Goal: Information Seeking & Learning: Learn about a topic

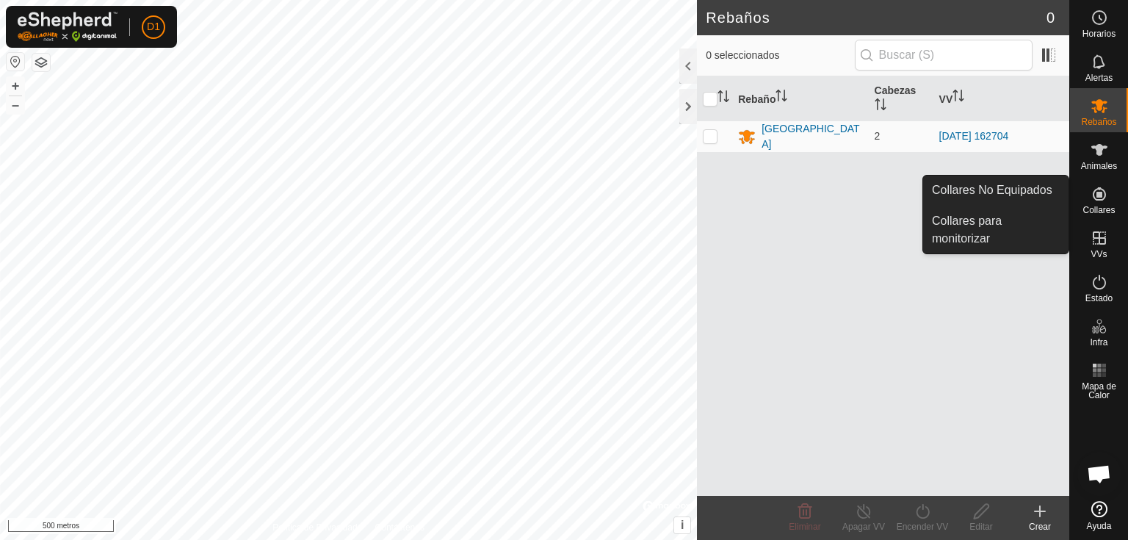
click at [1100, 199] on icon at bounding box center [1099, 193] width 13 height 13
click at [1006, 191] on link "Collares No Equipados" at bounding box center [995, 190] width 145 height 29
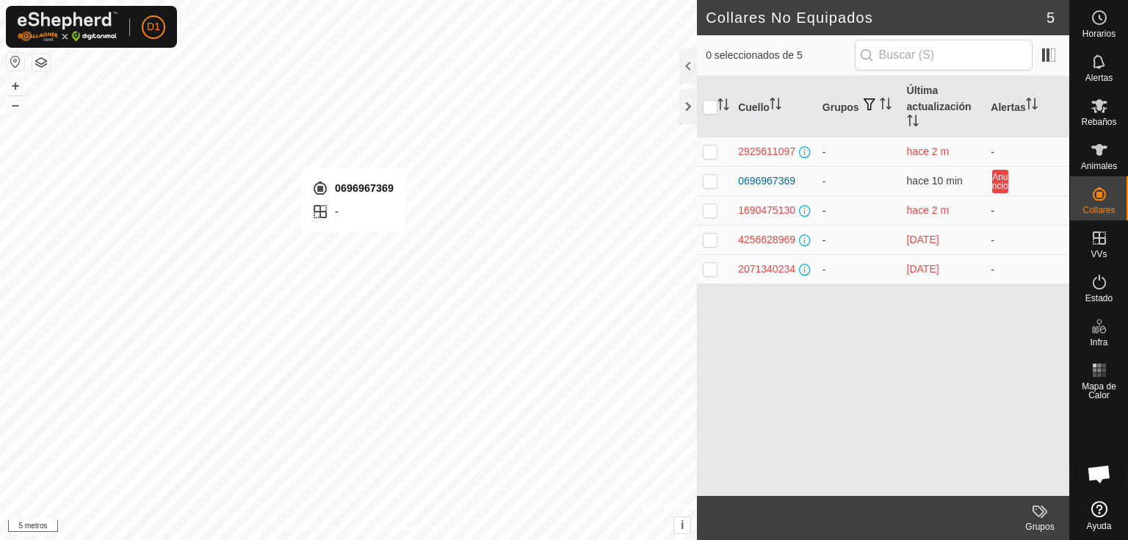
checkbox input "true"
click at [764, 178] on font "0696967369" at bounding box center [766, 181] width 57 height 12
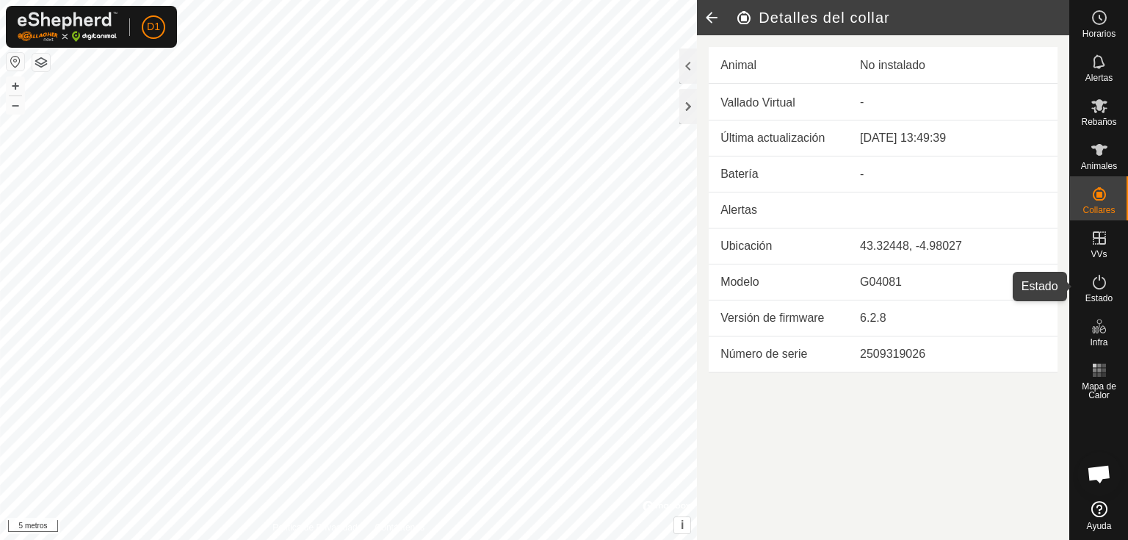
click at [1101, 297] on font "Estado" at bounding box center [1099, 298] width 27 height 10
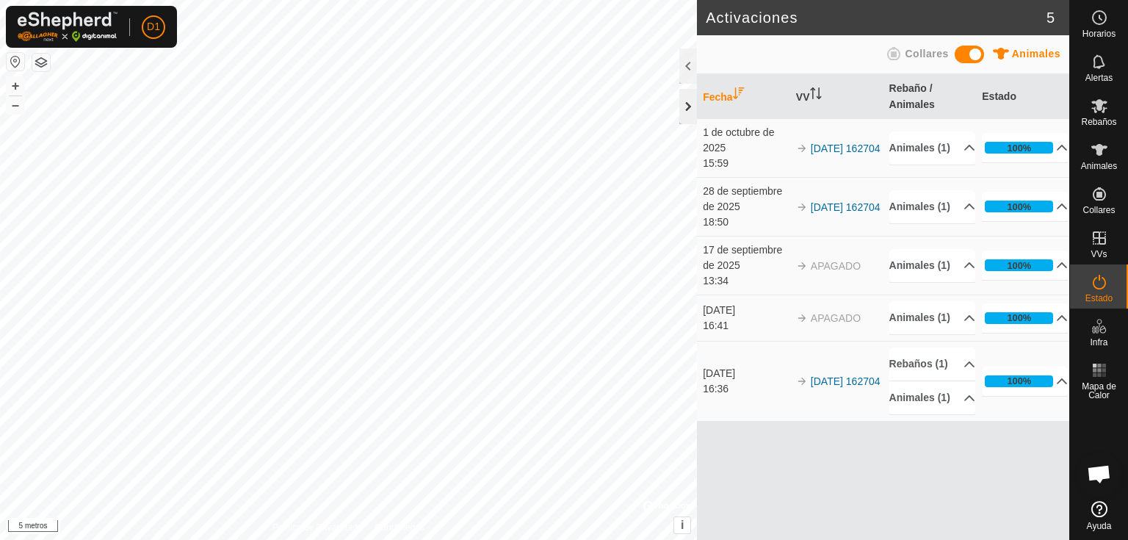
click at [686, 96] on div at bounding box center [688, 106] width 18 height 35
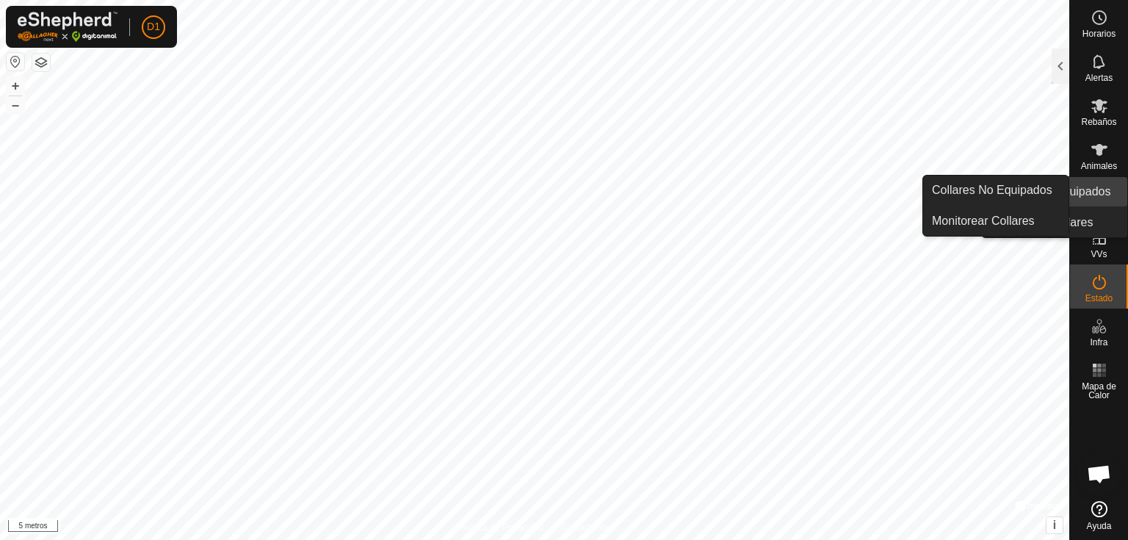
click at [1100, 185] on icon at bounding box center [1100, 194] width 18 height 18
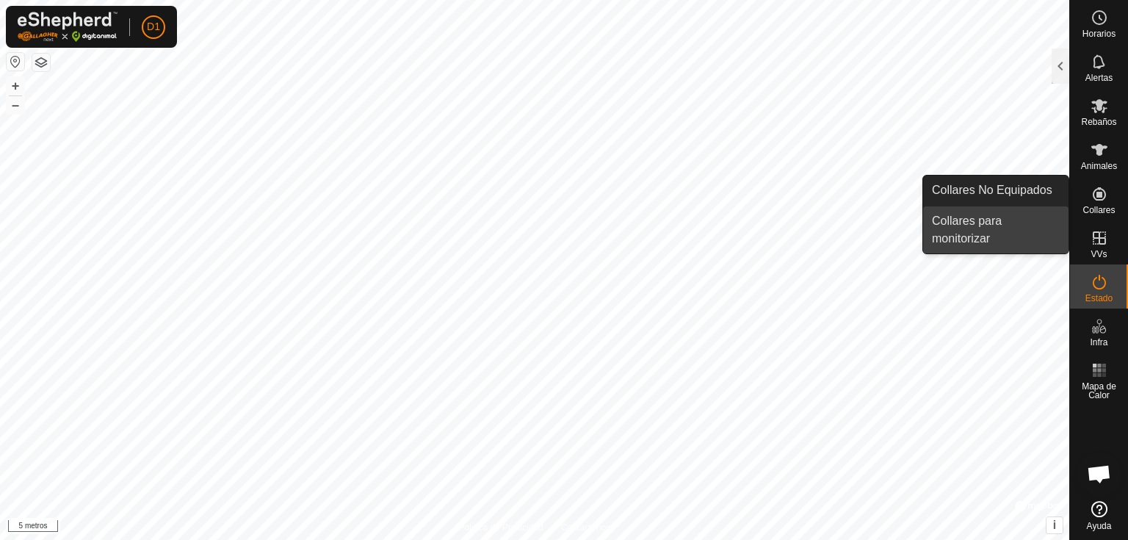
click at [988, 222] on link "Collares para monitorizar" at bounding box center [995, 229] width 145 height 47
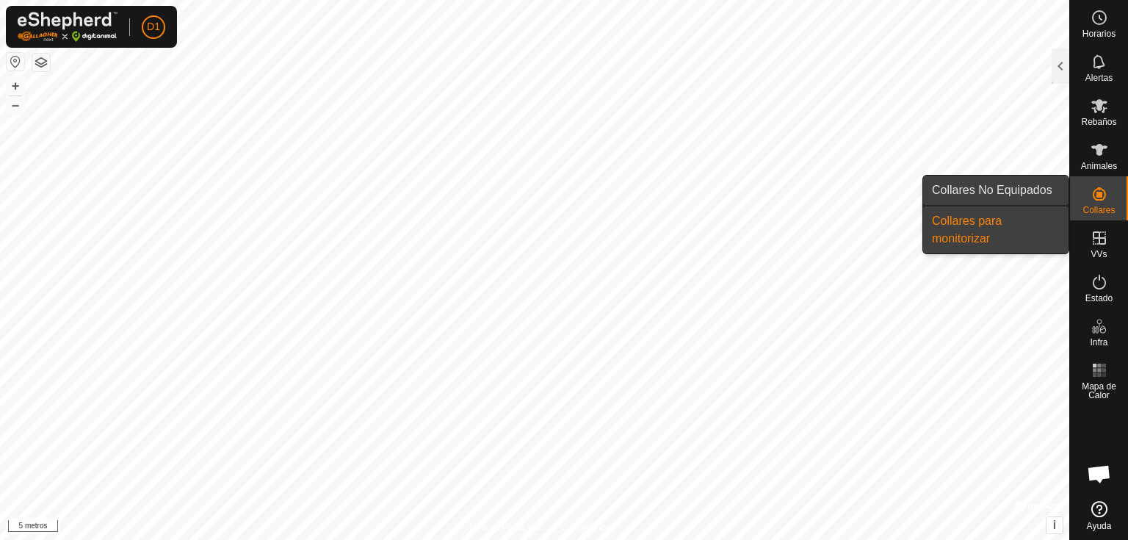
click at [1019, 194] on link "Collares No Equipados" at bounding box center [995, 190] width 145 height 29
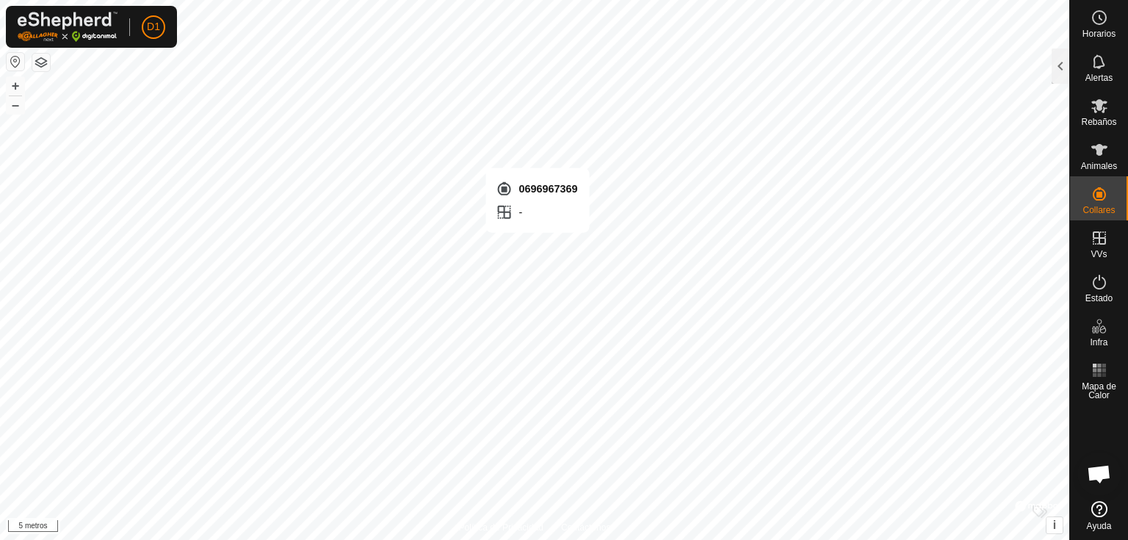
checkbox input "true"
click at [1061, 76] on div at bounding box center [1061, 65] width 18 height 35
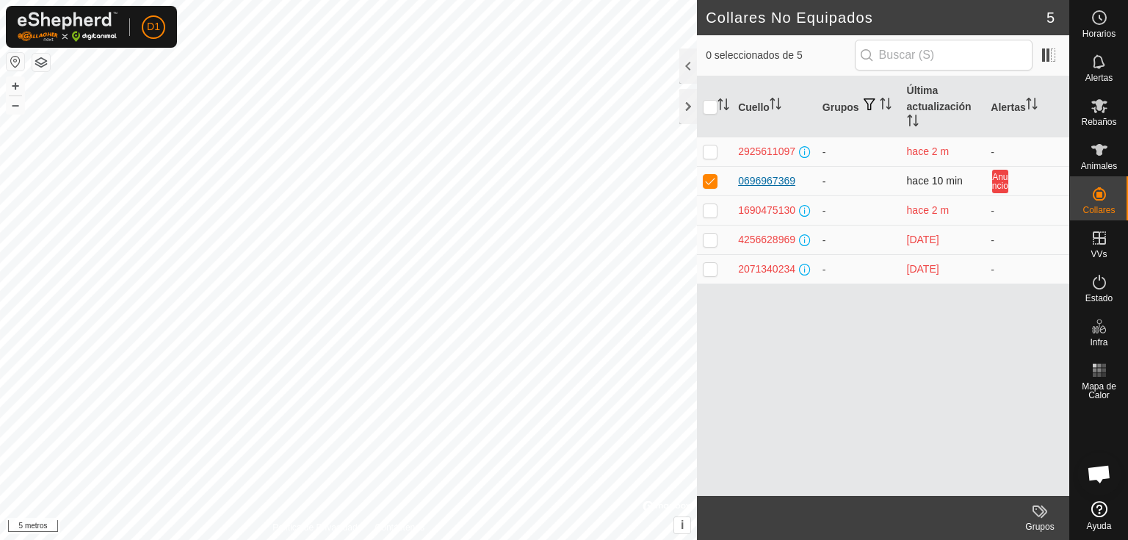
click at [757, 178] on font "0696967369" at bounding box center [766, 181] width 57 height 12
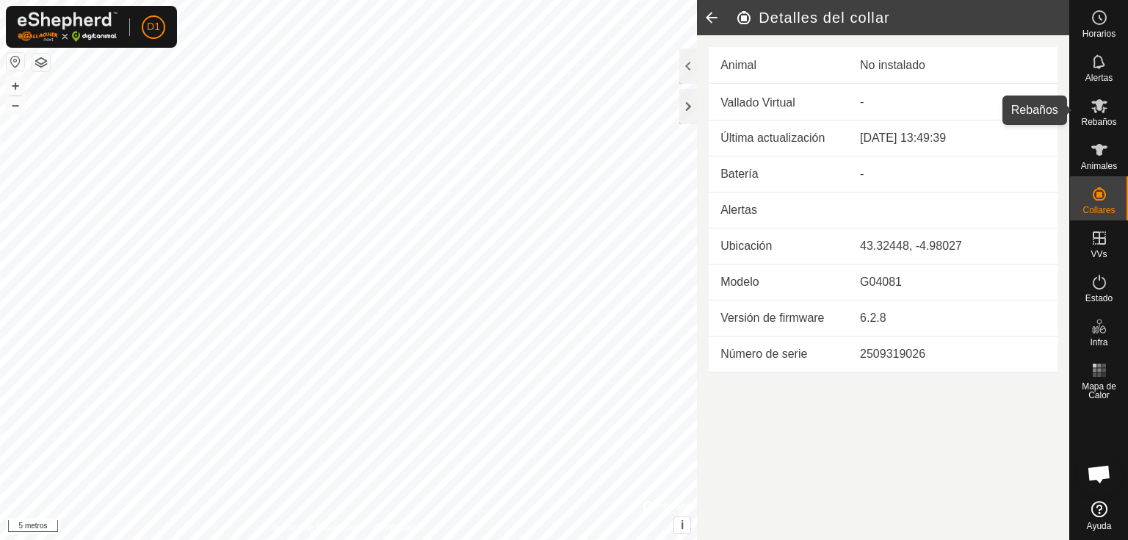
click at [1102, 109] on icon at bounding box center [1100, 106] width 18 height 18
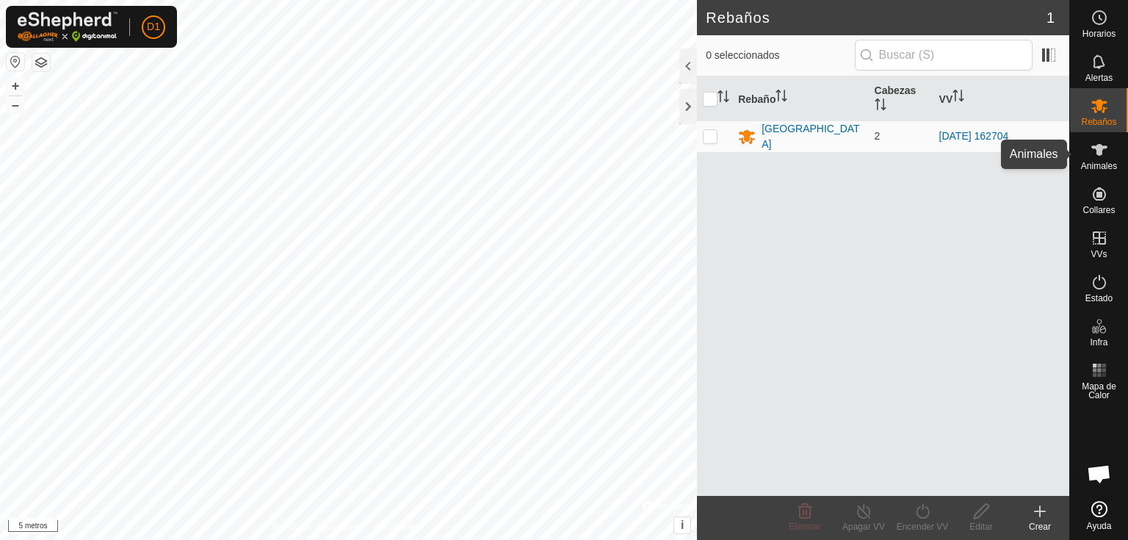
click at [1102, 158] on icon at bounding box center [1100, 150] width 18 height 18
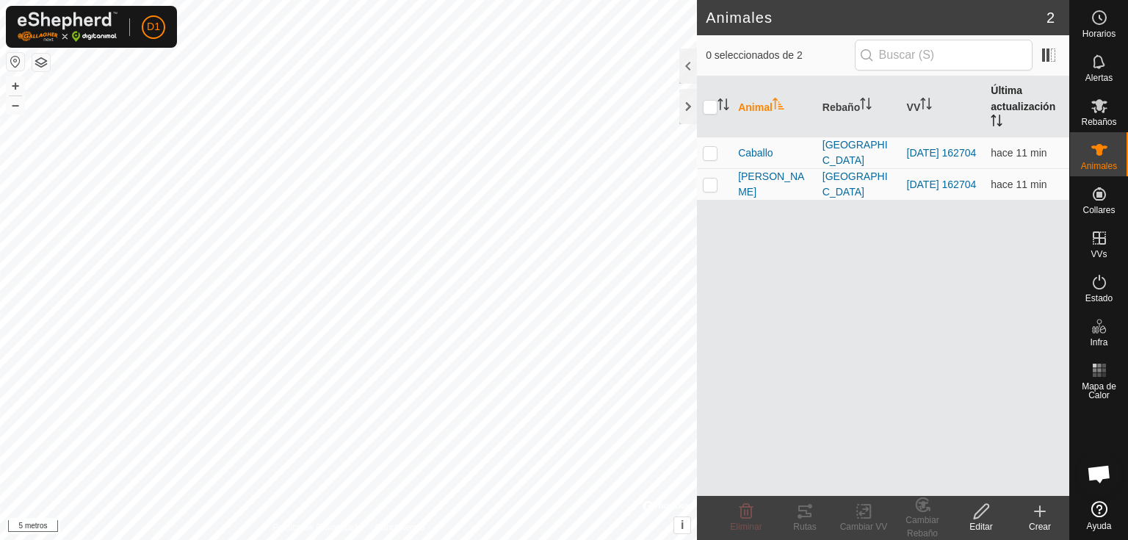
click at [1028, 109] on font "Última actualización" at bounding box center [1023, 98] width 65 height 28
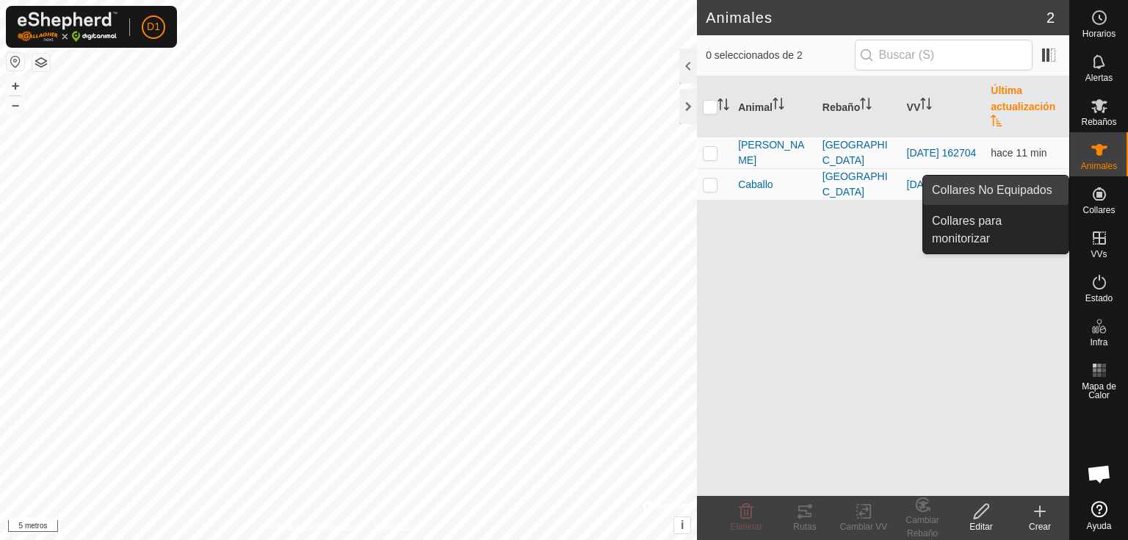
click at [991, 192] on link "Collares No Equipados" at bounding box center [995, 190] width 145 height 29
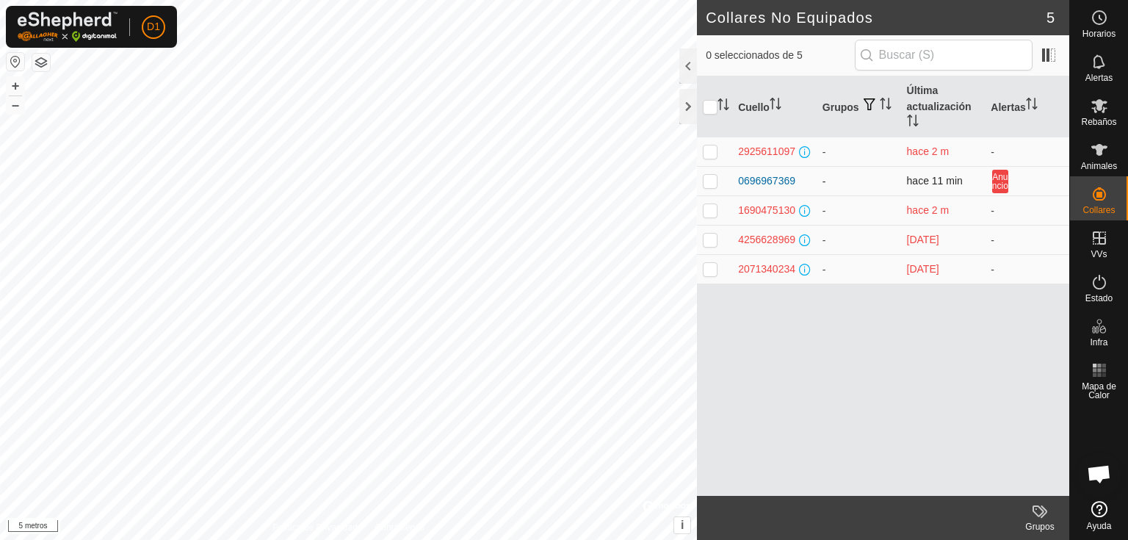
click at [713, 180] on p-checkbox at bounding box center [710, 181] width 15 height 12
checkbox input "true"
click at [757, 181] on font "0696967369" at bounding box center [766, 181] width 57 height 12
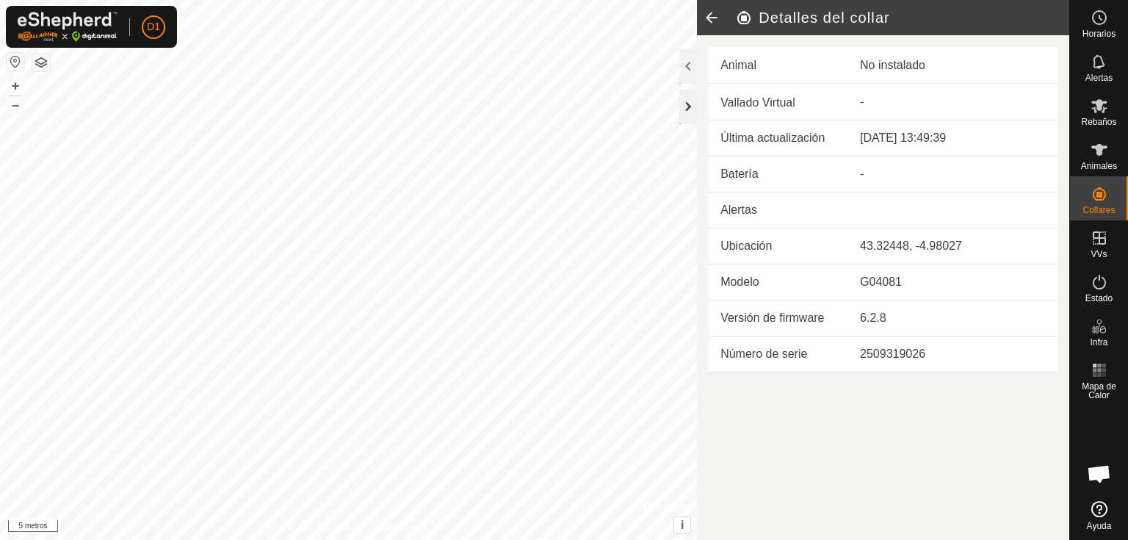
click at [691, 102] on div at bounding box center [688, 106] width 18 height 35
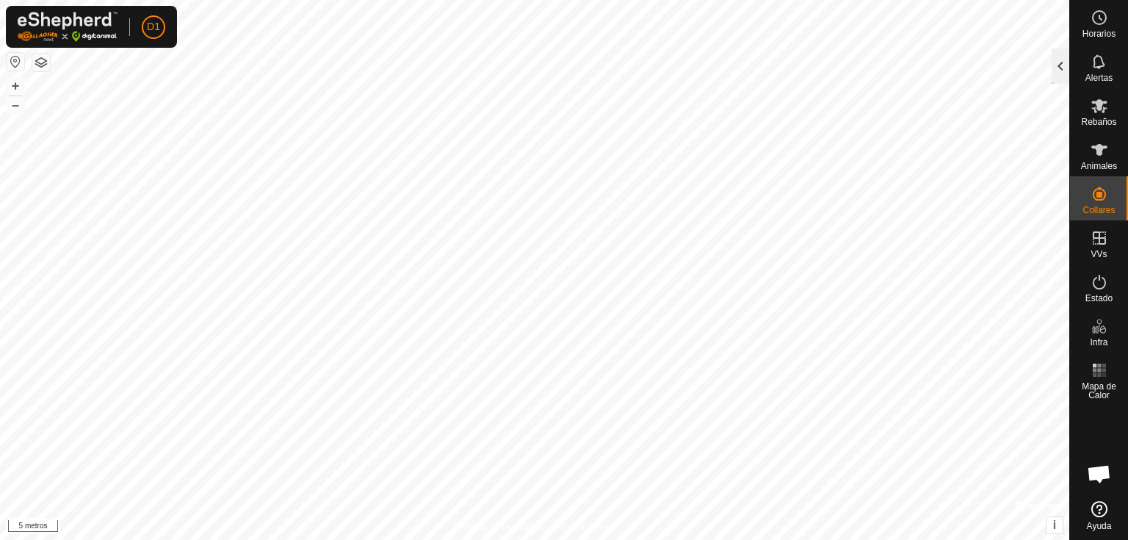
click at [1063, 71] on div at bounding box center [1061, 65] width 18 height 35
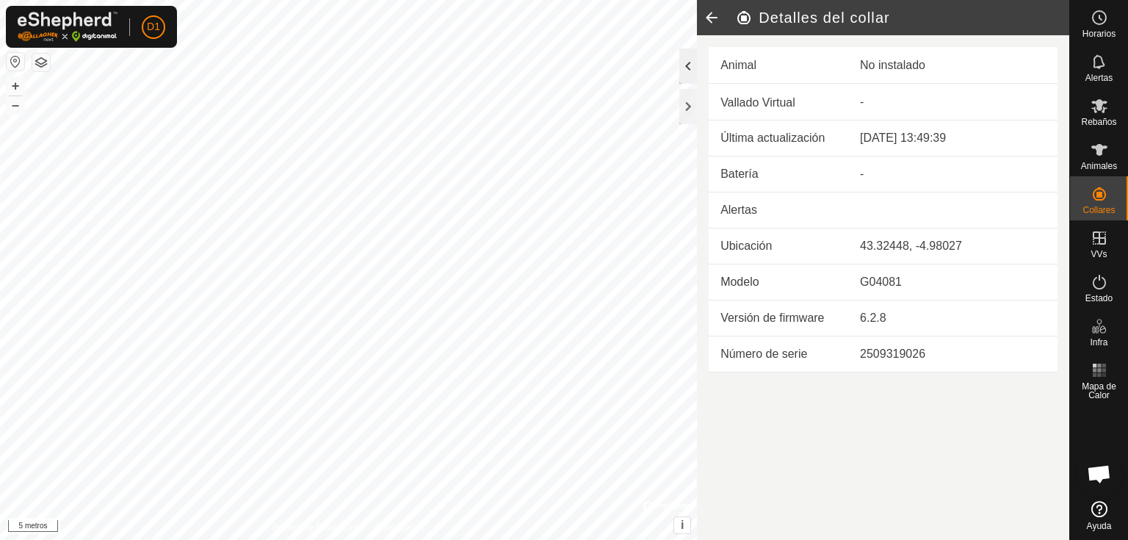
click at [693, 65] on div at bounding box center [688, 65] width 18 height 35
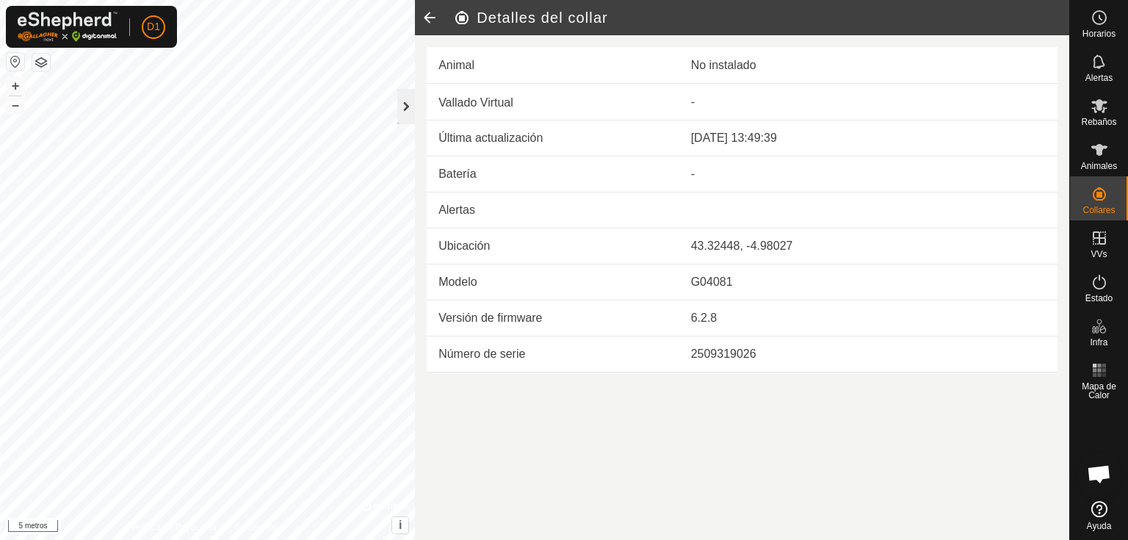
drag, startPoint x: 400, startPoint y: 103, endPoint x: 411, endPoint y: 103, distance: 11.8
click at [409, 103] on div at bounding box center [406, 106] width 18 height 35
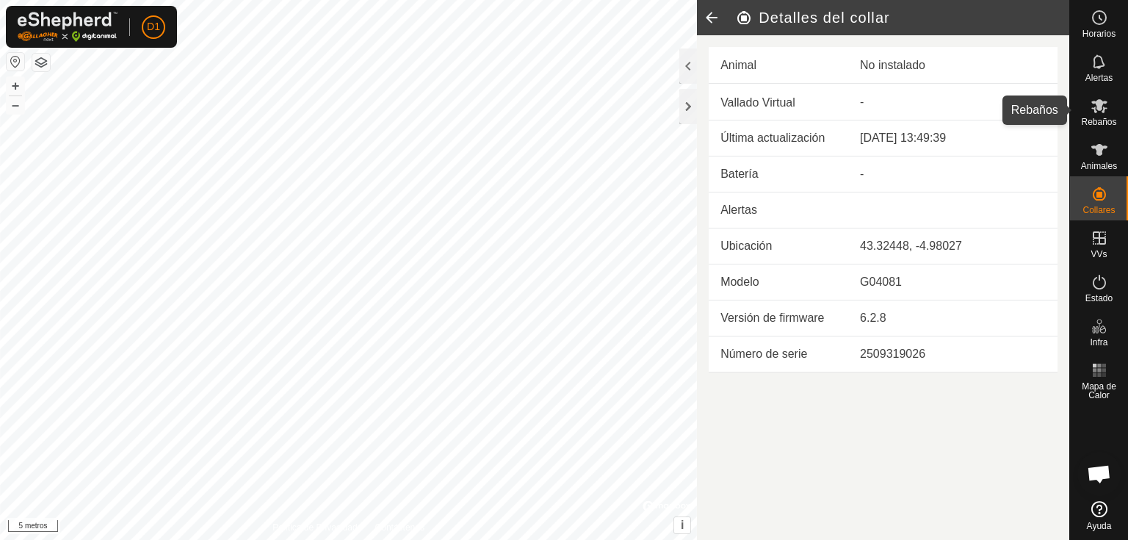
click at [1095, 107] on icon at bounding box center [1100, 106] width 16 height 14
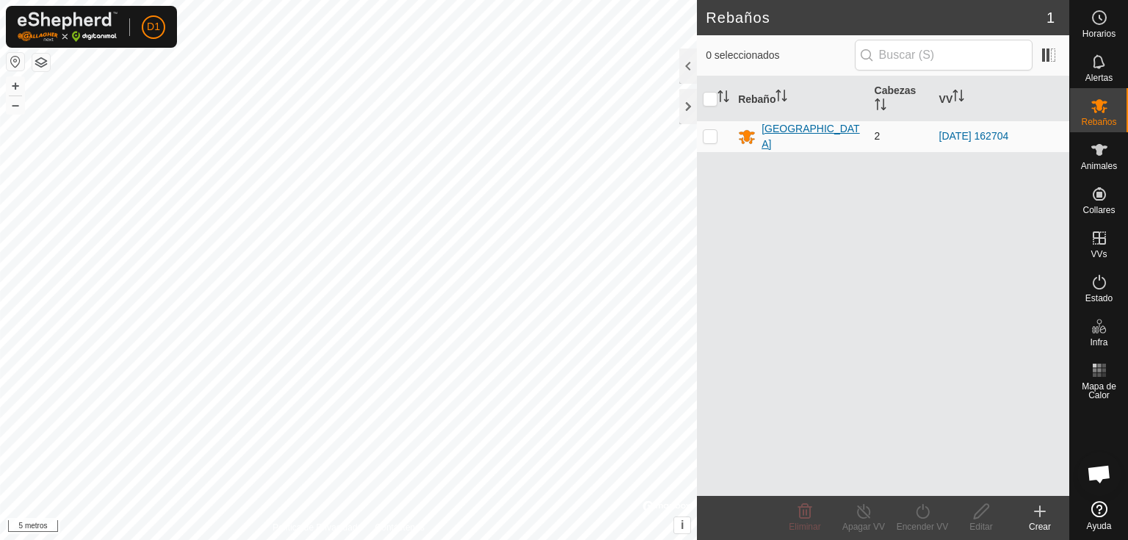
click at [778, 136] on font "[GEOGRAPHIC_DATA]" at bounding box center [811, 136] width 98 height 27
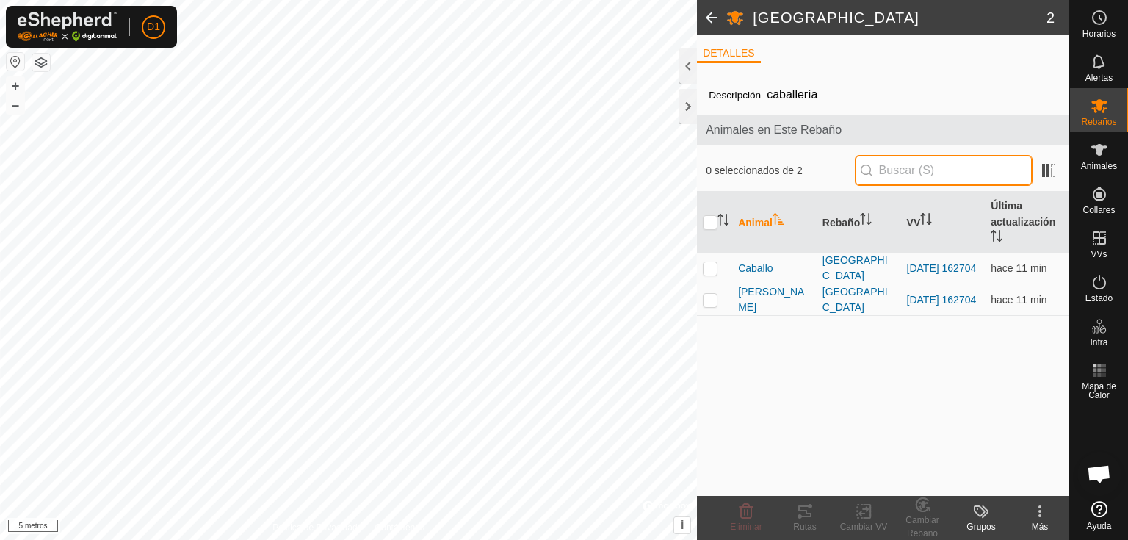
click at [914, 173] on input "text" at bounding box center [944, 170] width 178 height 31
click at [694, 73] on div at bounding box center [688, 65] width 18 height 35
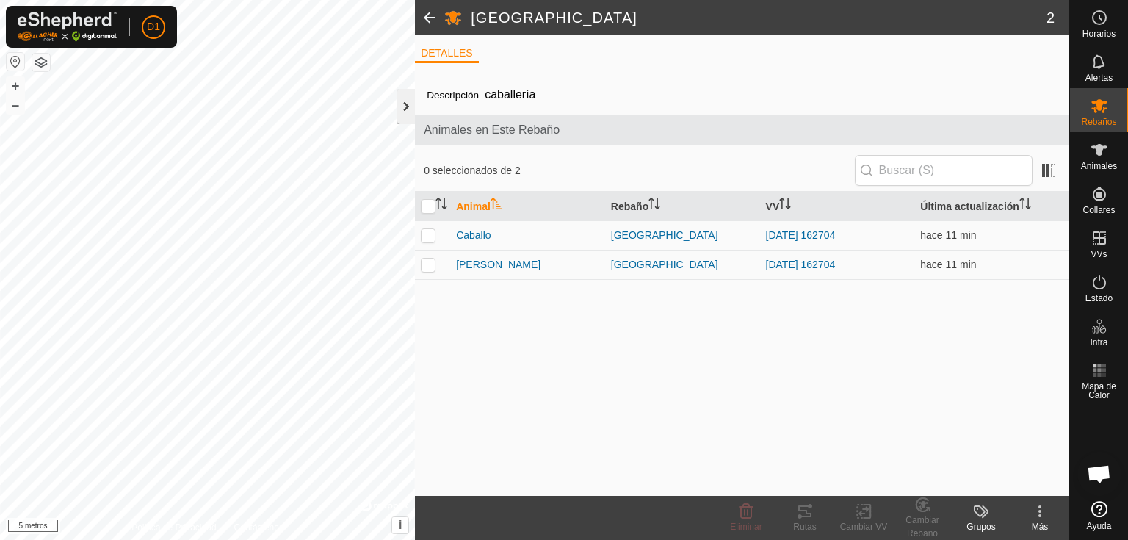
click at [408, 98] on div at bounding box center [406, 106] width 18 height 35
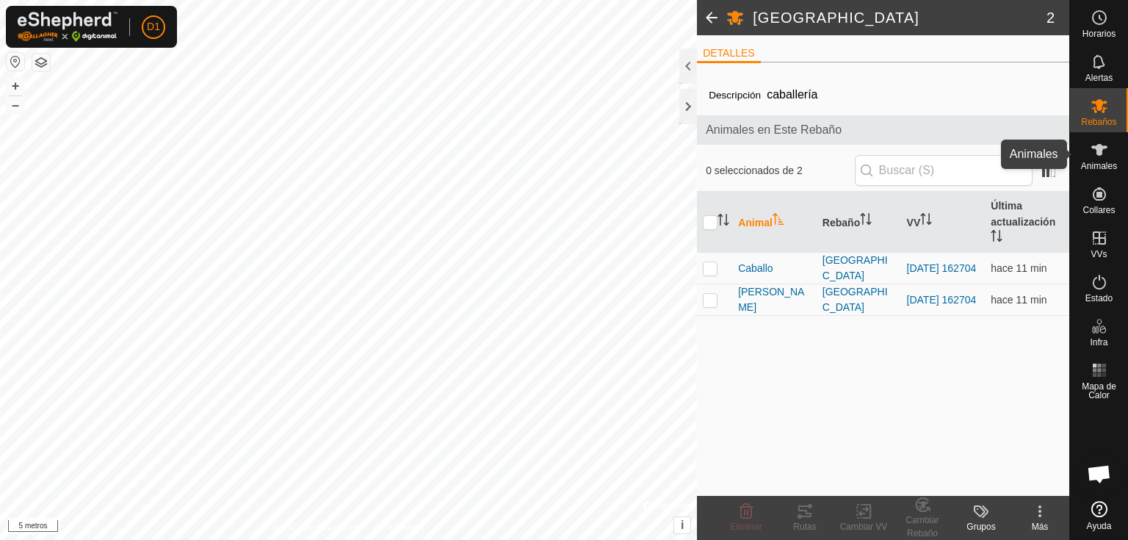
click at [1102, 147] on icon at bounding box center [1100, 150] width 16 height 12
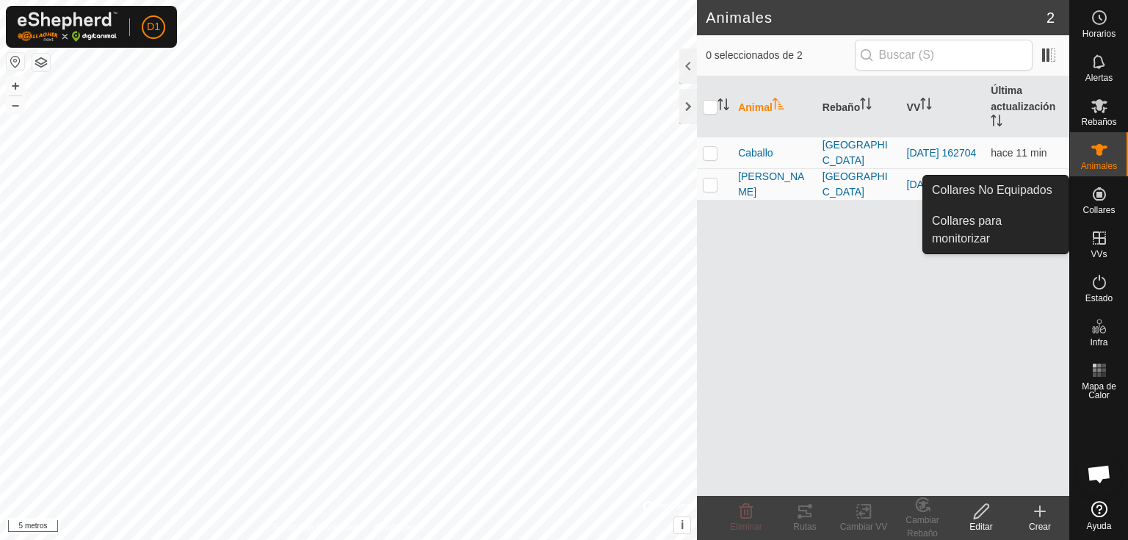
click at [1103, 200] on icon at bounding box center [1100, 194] width 18 height 18
click at [1009, 195] on link "Collares No Equipados" at bounding box center [995, 190] width 145 height 29
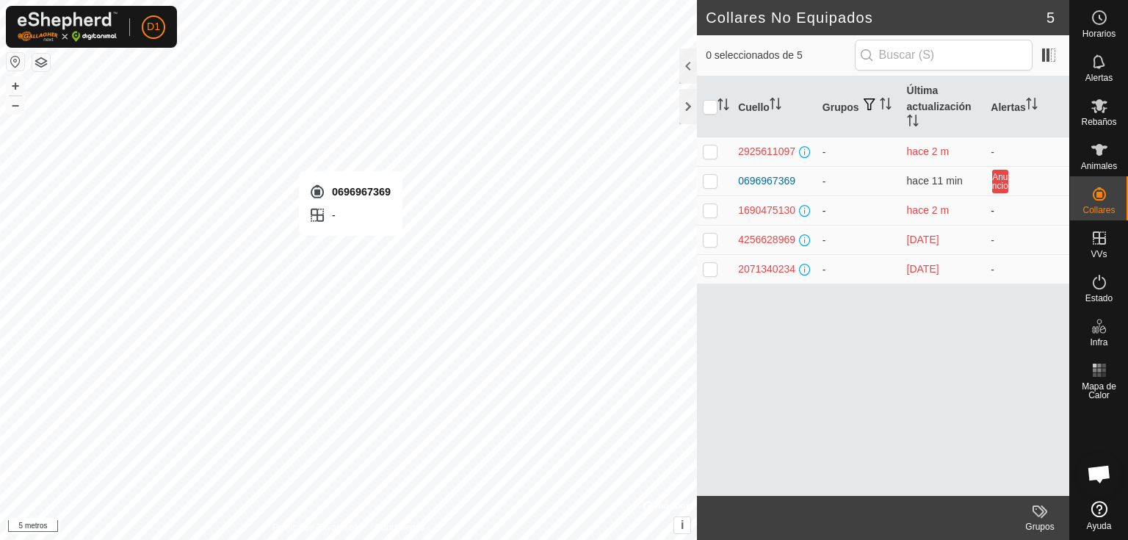
checkbox input "true"
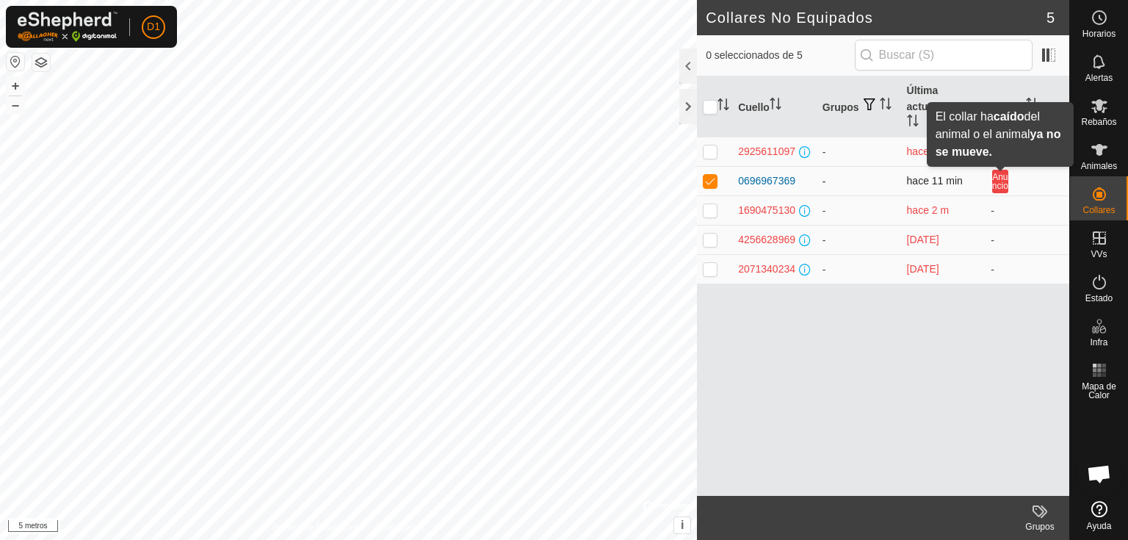
click at [1001, 184] on font "Anuncio" at bounding box center [1000, 181] width 16 height 19
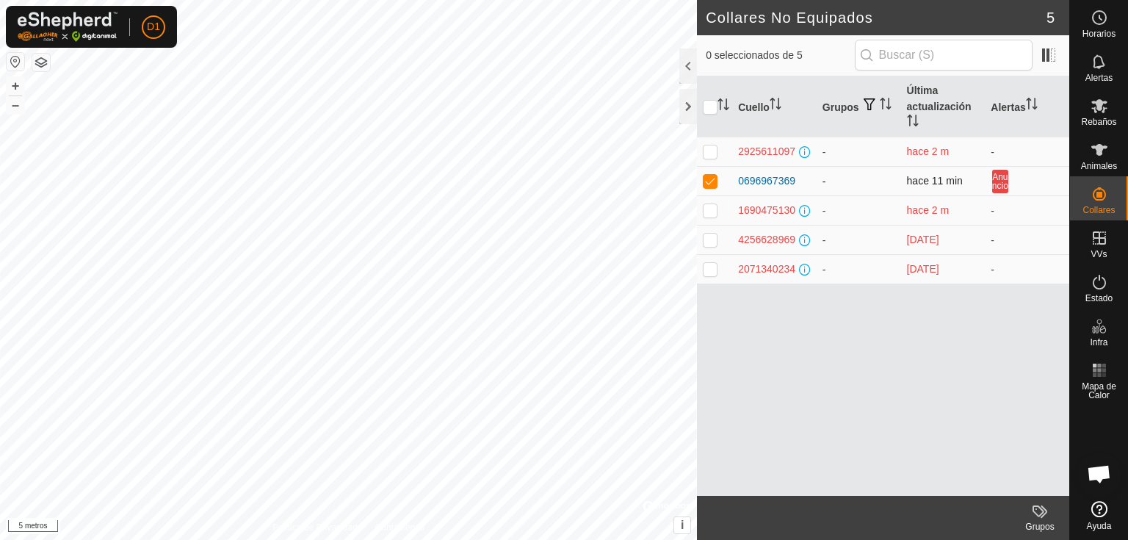
click at [1001, 184] on font "Anuncio" at bounding box center [1000, 181] width 16 height 19
click at [1011, 102] on font "Alertas" at bounding box center [1008, 107] width 35 height 12
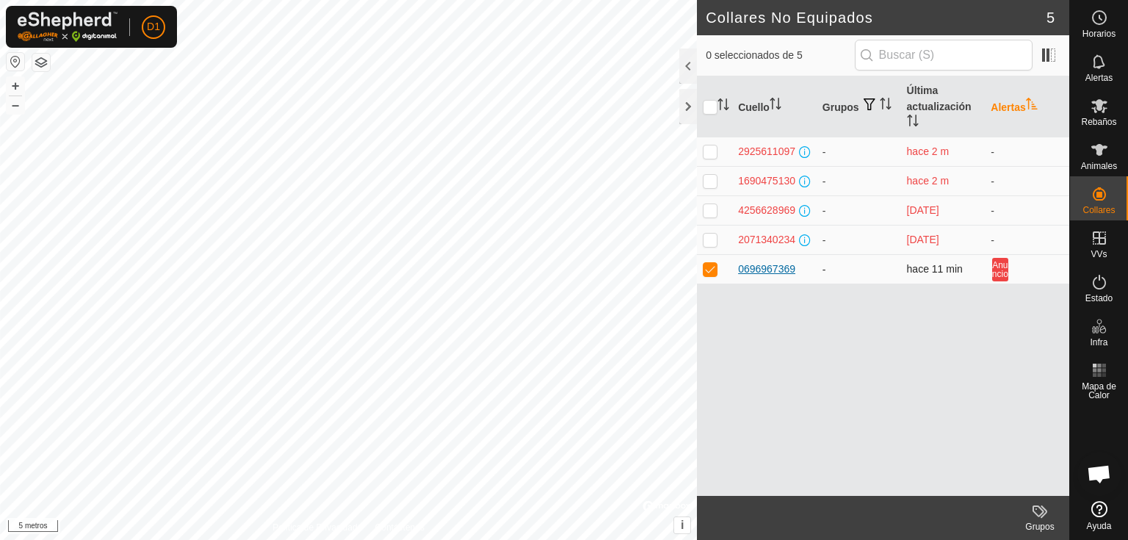
click at [766, 264] on font "0696967369" at bounding box center [766, 269] width 57 height 12
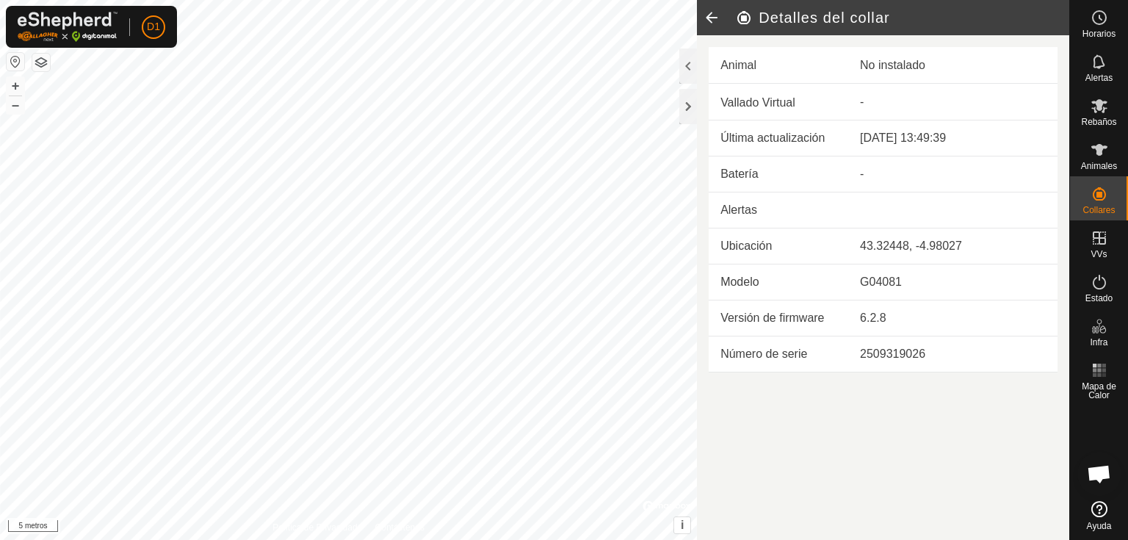
drag, startPoint x: 799, startPoint y: 361, endPoint x: 790, endPoint y: 329, distance: 33.5
click at [808, 386] on article "Detalles del collar Animal No instalado Vallado Virtual - Última actualización …" at bounding box center [883, 270] width 372 height 540
click at [715, 134] on td "Última actualización" at bounding box center [779, 138] width 140 height 36
click at [762, 134] on font "Última actualización" at bounding box center [773, 137] width 104 height 12
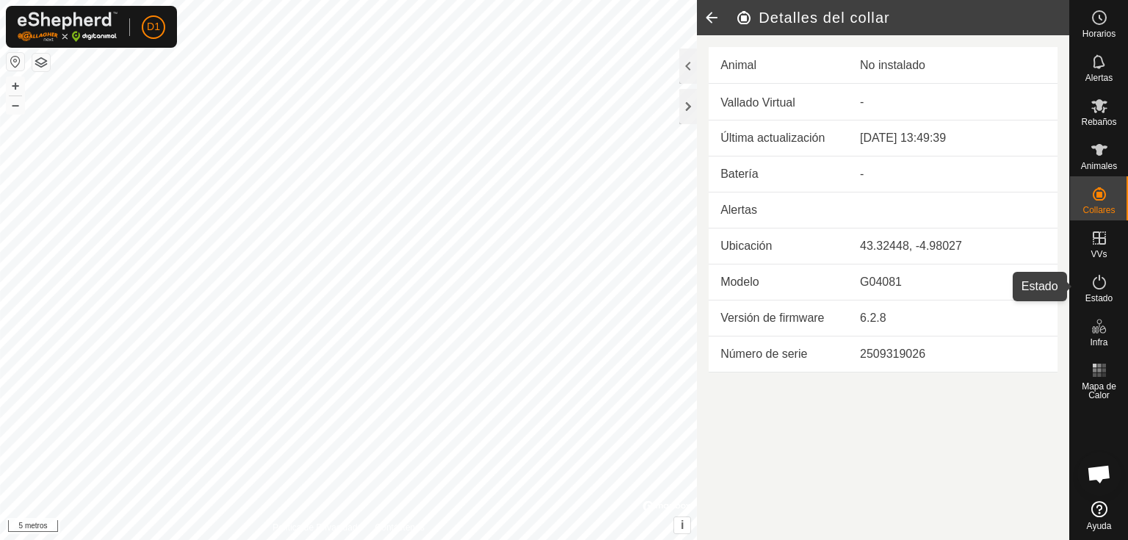
click at [1098, 288] on icon at bounding box center [1100, 282] width 18 height 18
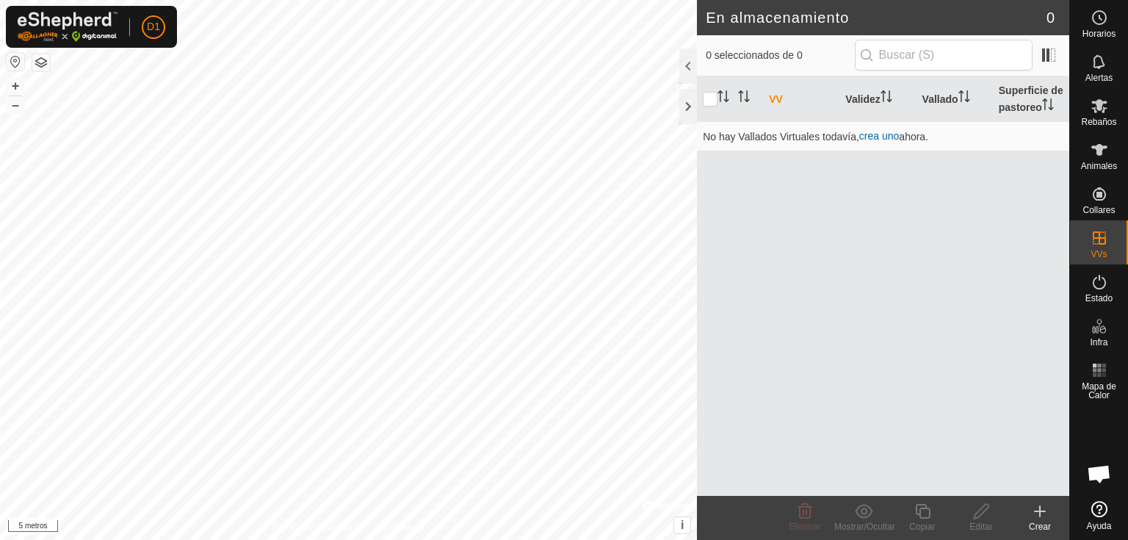
click at [1039, 511] on icon at bounding box center [1040, 511] width 10 height 0
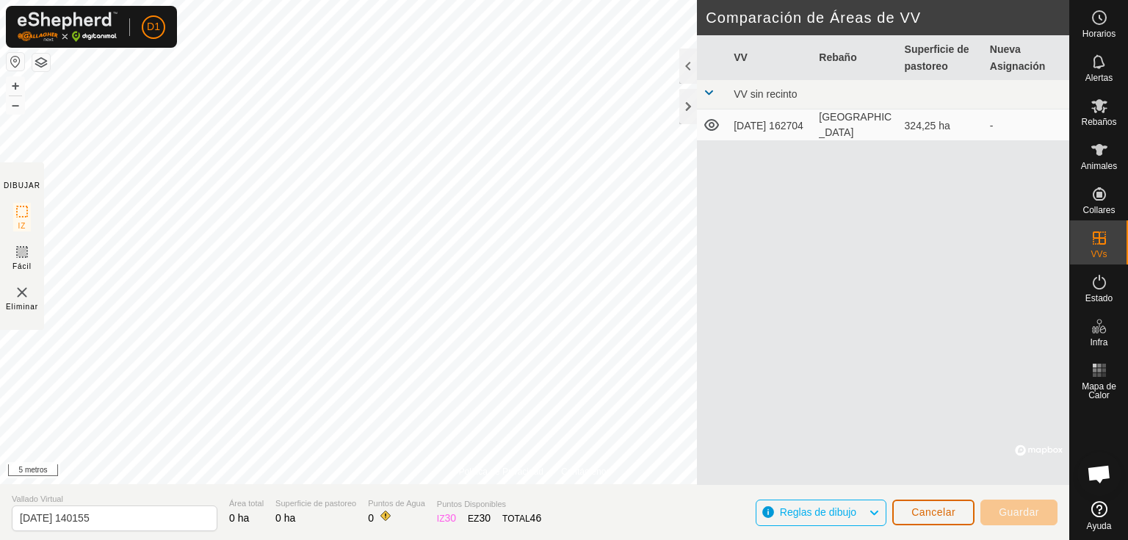
click at [932, 508] on font "Cancelar" at bounding box center [934, 512] width 44 height 12
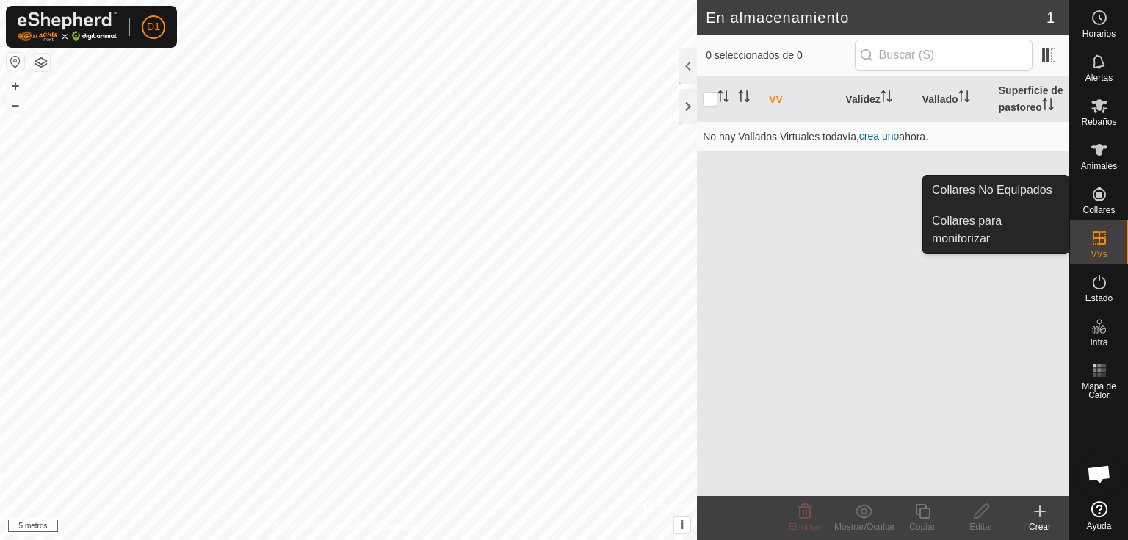
click at [1108, 196] on icon at bounding box center [1100, 194] width 18 height 18
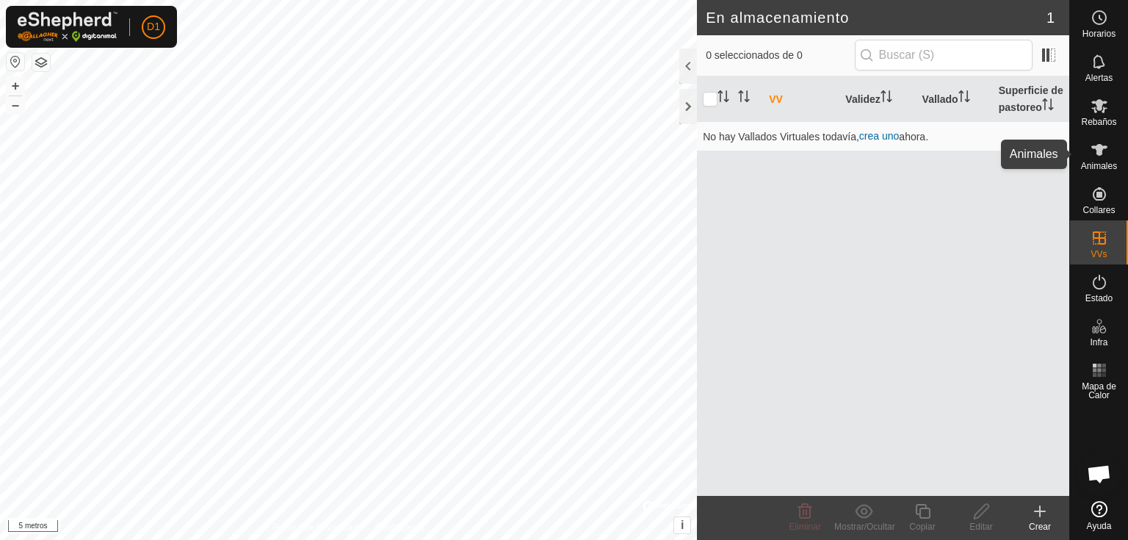
click at [1094, 159] on es-animals-svg-icon at bounding box center [1099, 150] width 26 height 24
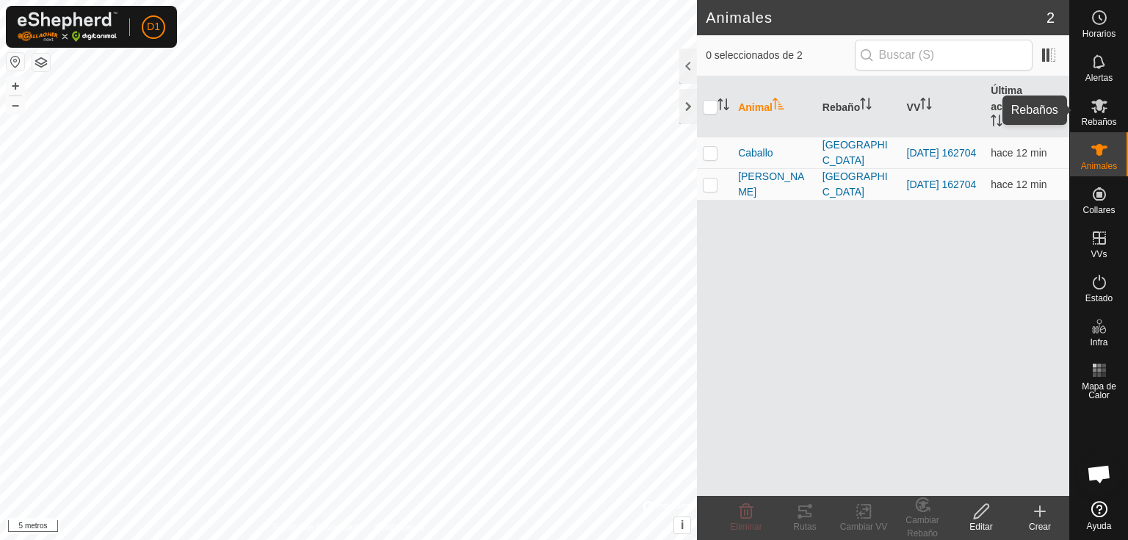
click at [1099, 123] on font "Rebaños" at bounding box center [1098, 122] width 35 height 10
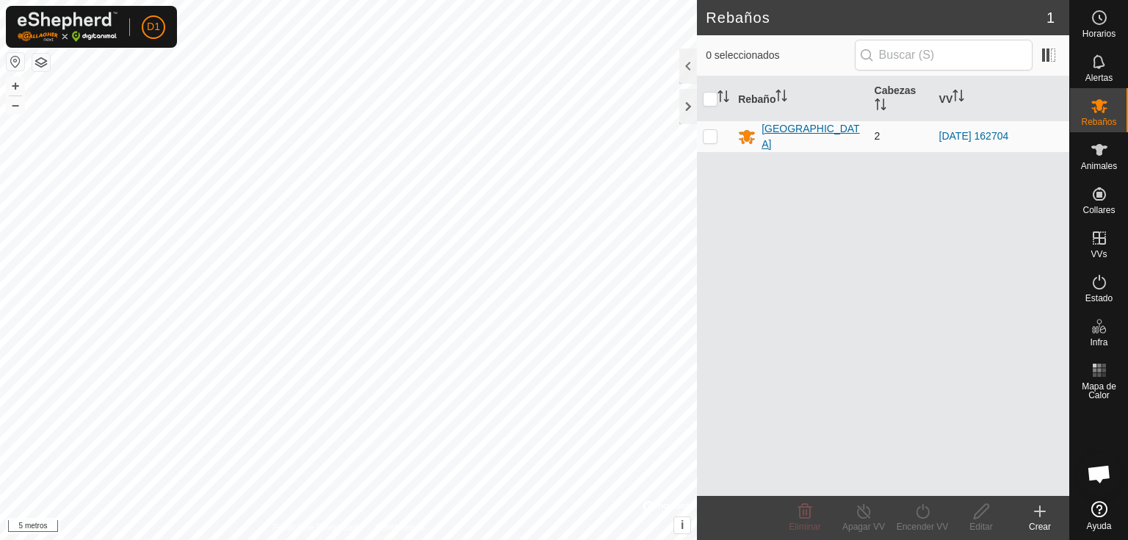
click at [783, 129] on div "[GEOGRAPHIC_DATA]" at bounding box center [812, 136] width 101 height 31
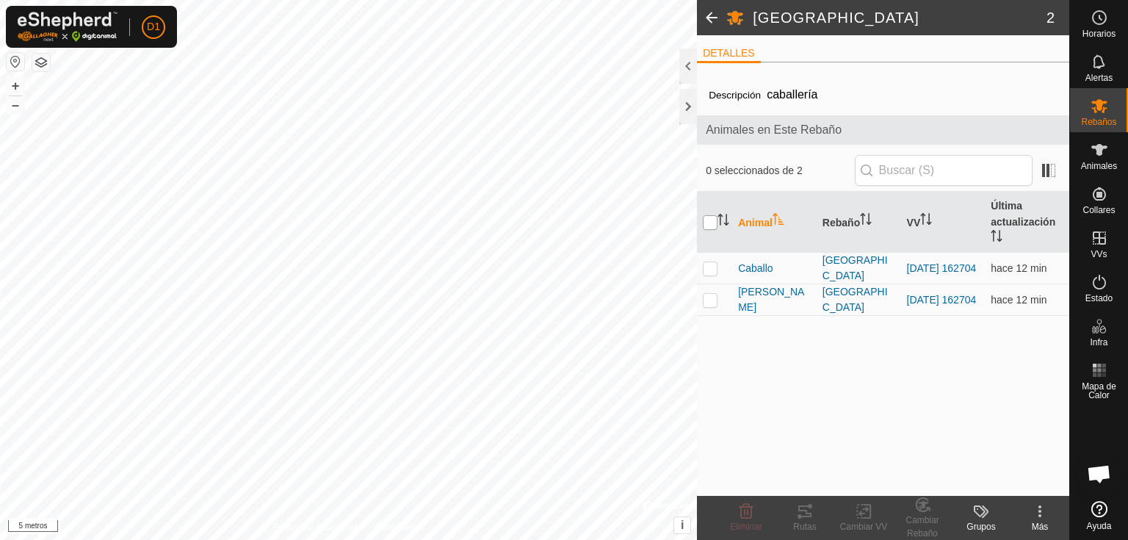
click at [701, 220] on th at bounding box center [714, 222] width 35 height 61
click at [707, 221] on input "checkbox" at bounding box center [710, 222] width 15 height 15
checkbox input "true"
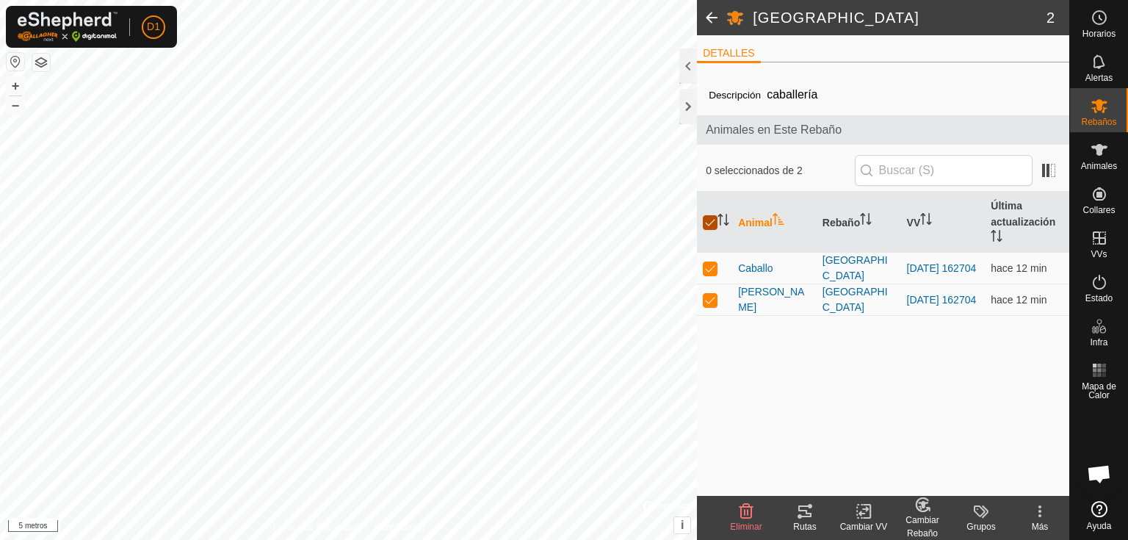
click at [707, 221] on input "checkbox" at bounding box center [710, 222] width 15 height 15
checkbox input "false"
click at [707, 220] on input "checkbox" at bounding box center [710, 222] width 15 height 15
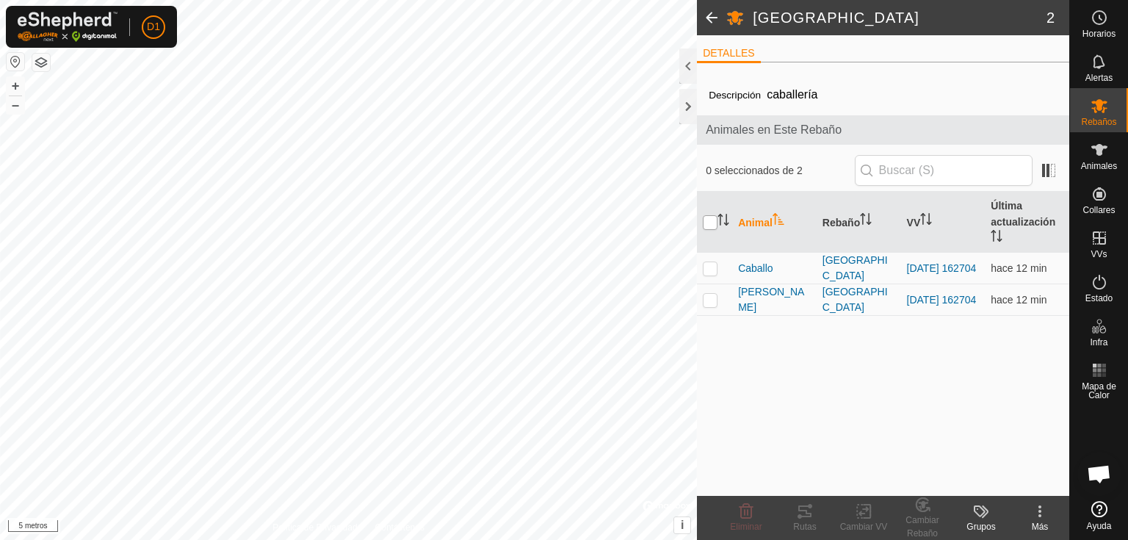
checkbox input "true"
click at [707, 220] on input "checkbox" at bounding box center [710, 222] width 15 height 15
checkbox input "false"
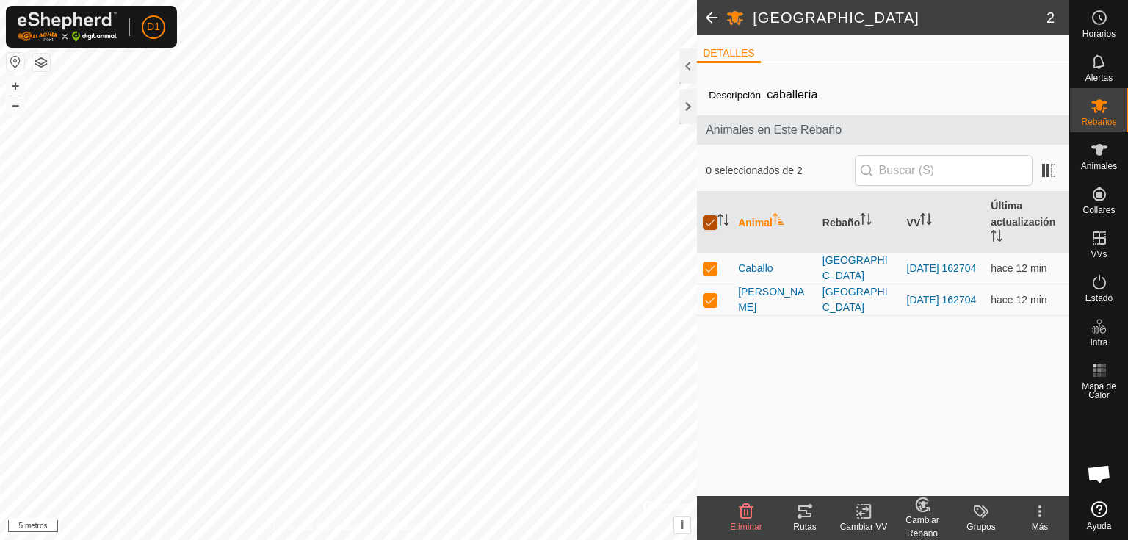
checkbox input "false"
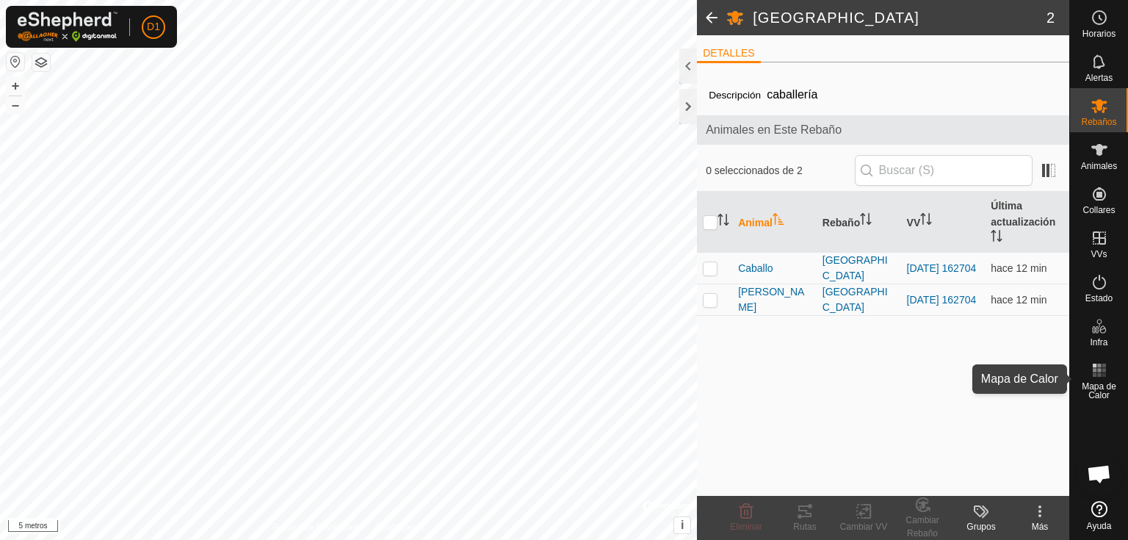
click at [1107, 388] on font "Mapa de Calor" at bounding box center [1099, 390] width 35 height 19
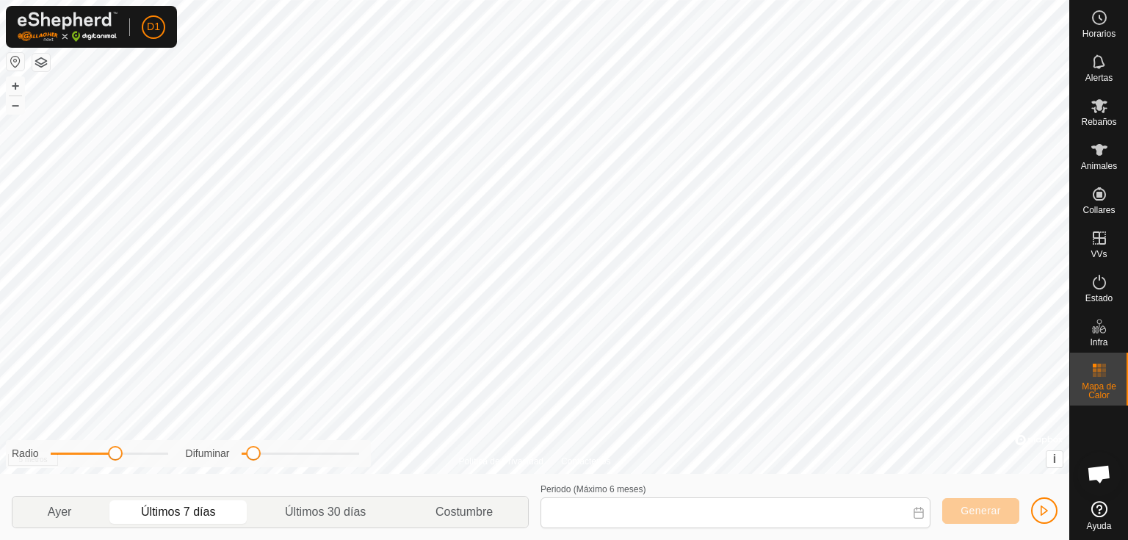
type input "[DATE] - [DATE]"
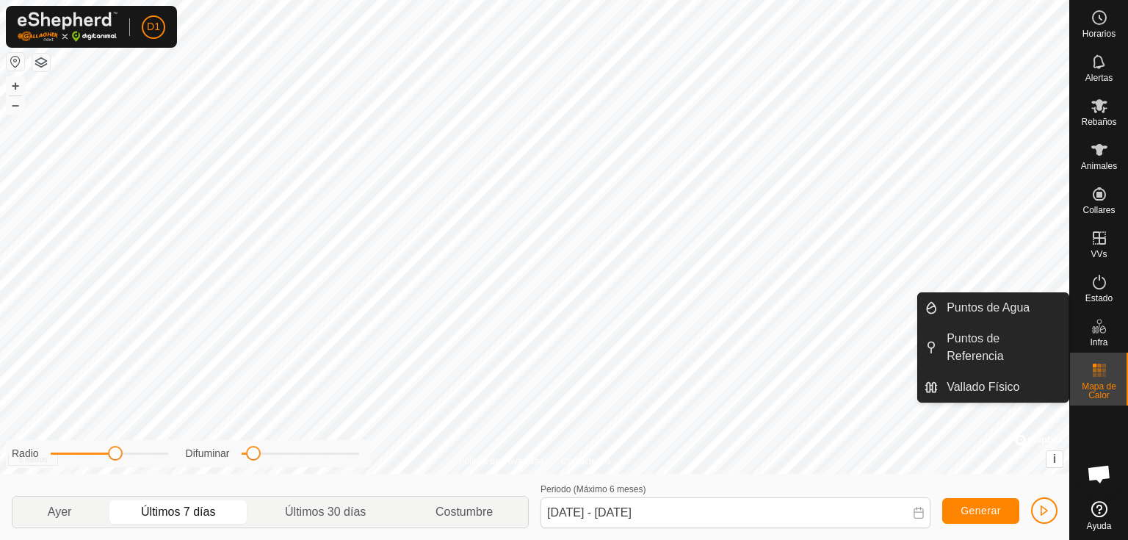
click at [1102, 332] on icon at bounding box center [1103, 329] width 7 height 8
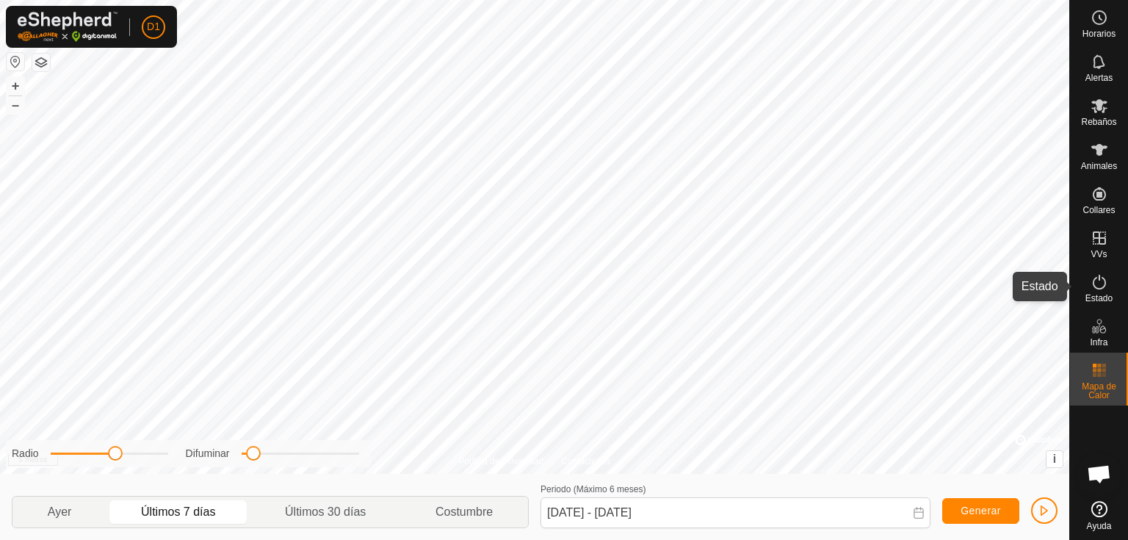
click at [1103, 288] on icon at bounding box center [1100, 282] width 18 height 18
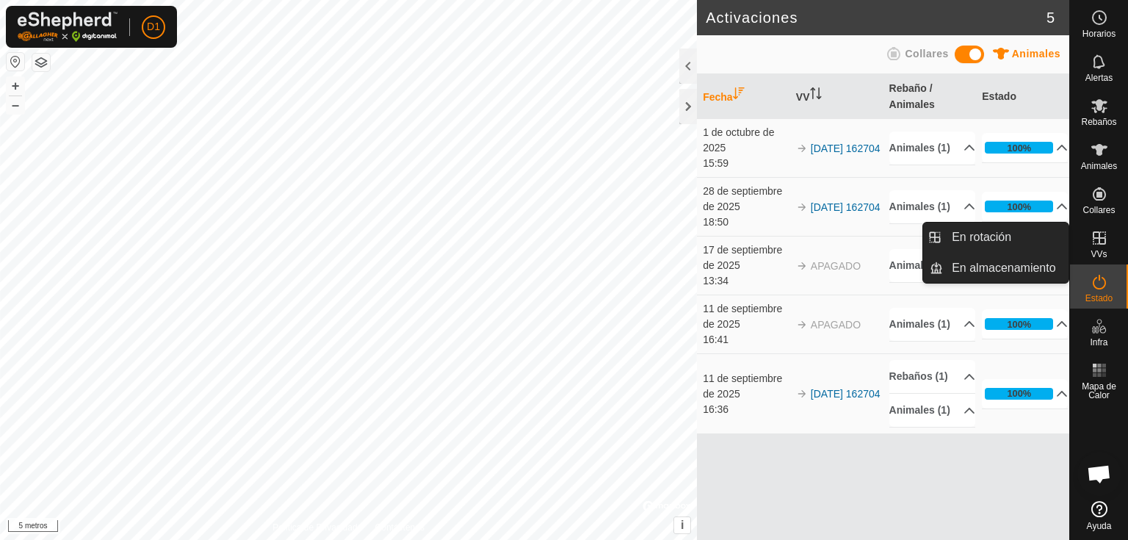
click at [1096, 252] on font "VVs" at bounding box center [1099, 254] width 16 height 10
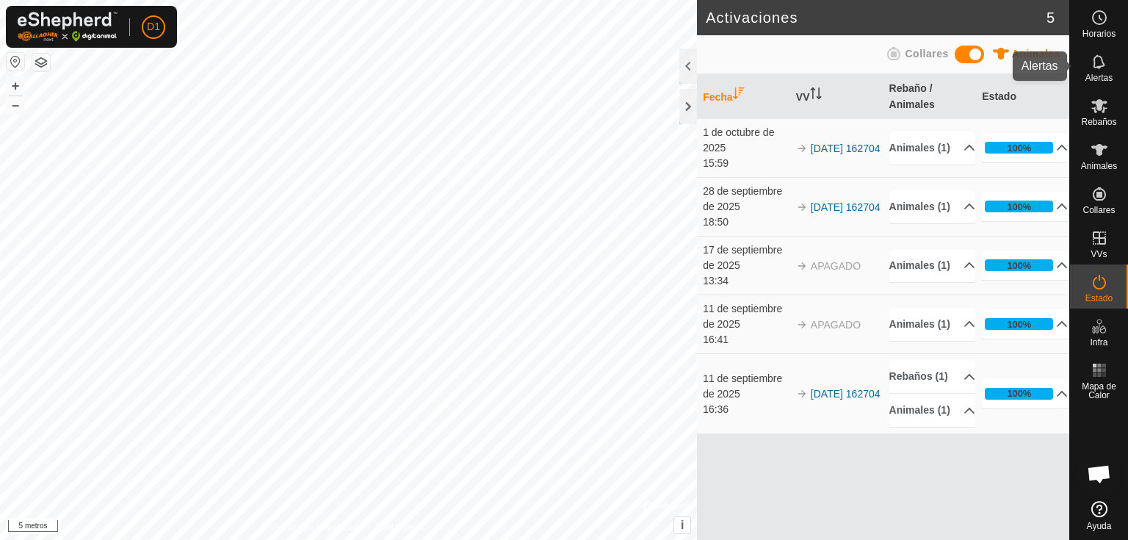
click at [1091, 70] on icon at bounding box center [1100, 62] width 18 height 18
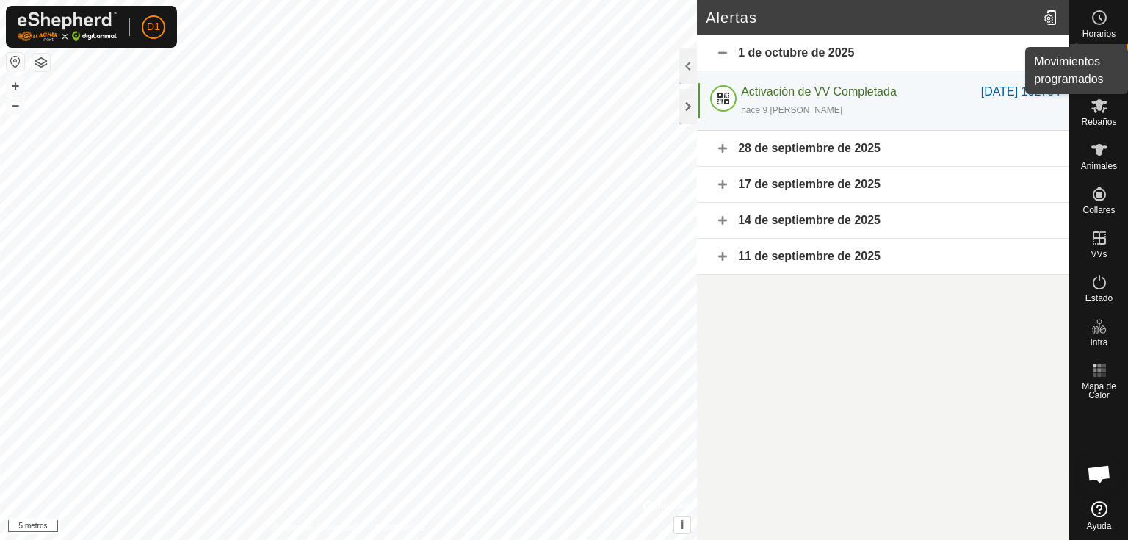
click at [1104, 22] on circle at bounding box center [1099, 17] width 13 height 13
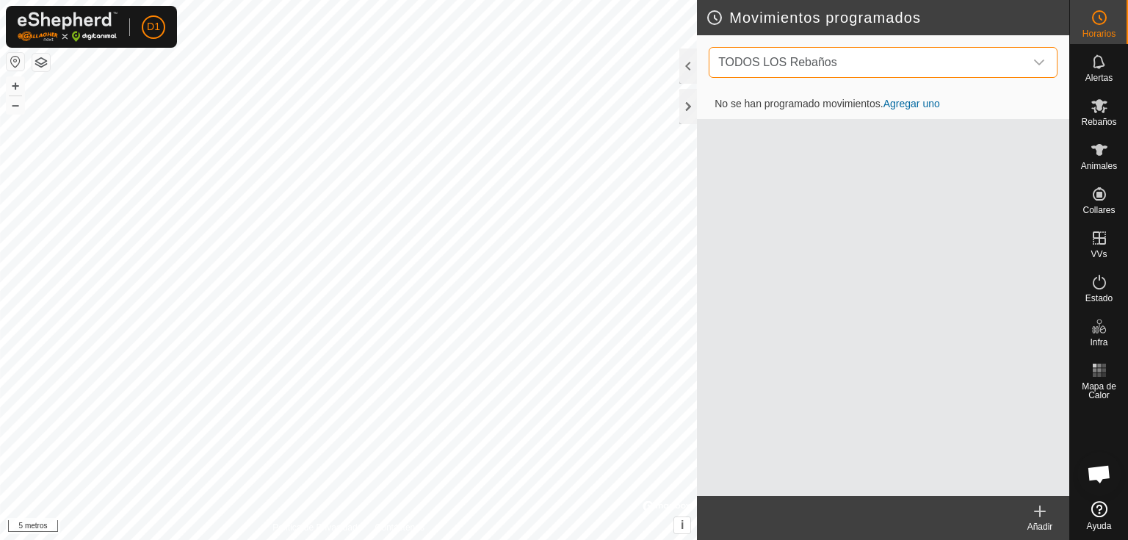
click at [956, 64] on span "TODOS LOS Rebaños" at bounding box center [869, 62] width 312 height 29
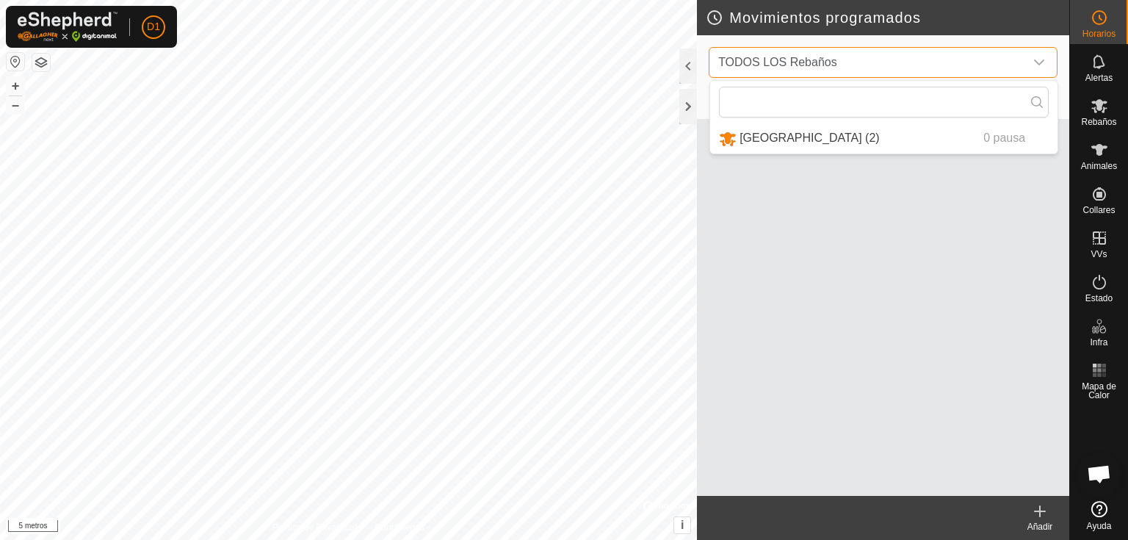
click at [956, 64] on span "TODOS LOS Rebaños" at bounding box center [869, 62] width 312 height 29
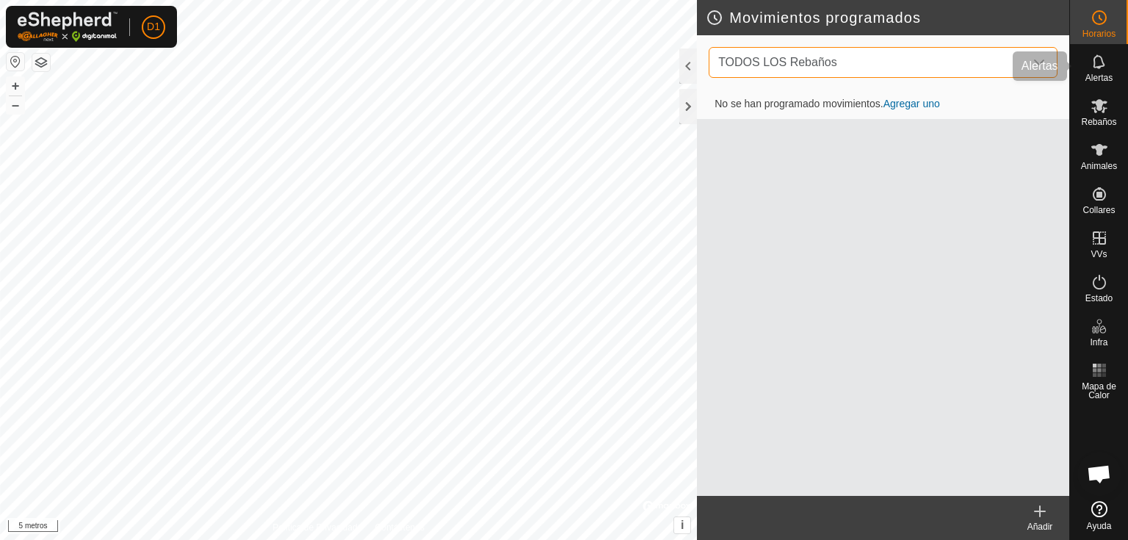
click at [1095, 76] on font "Alertas" at bounding box center [1099, 78] width 27 height 10
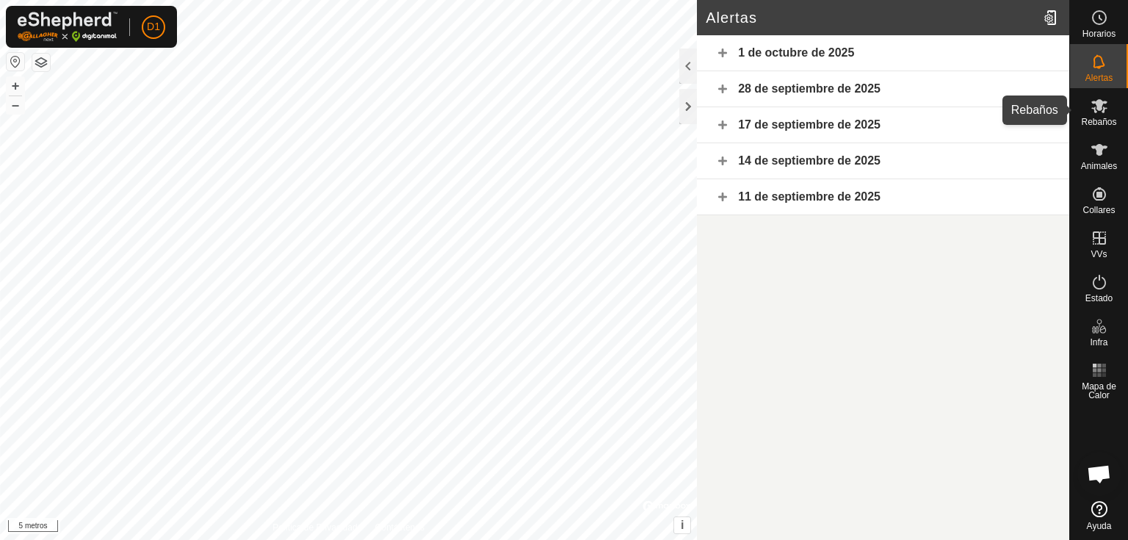
click at [1108, 111] on es-mob-svg-icon at bounding box center [1099, 106] width 26 height 24
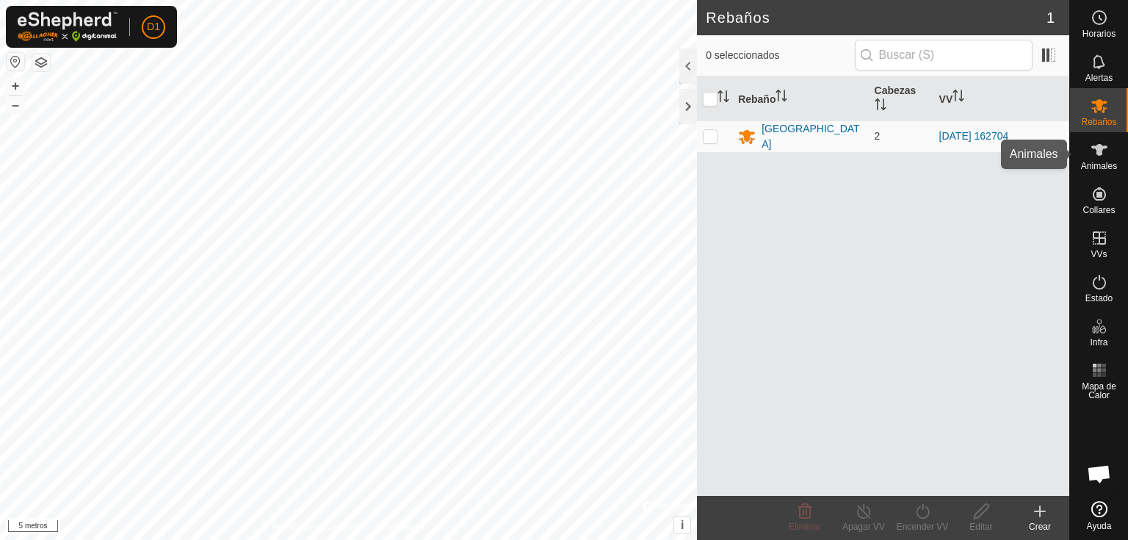
click at [1097, 148] on icon at bounding box center [1100, 150] width 16 height 12
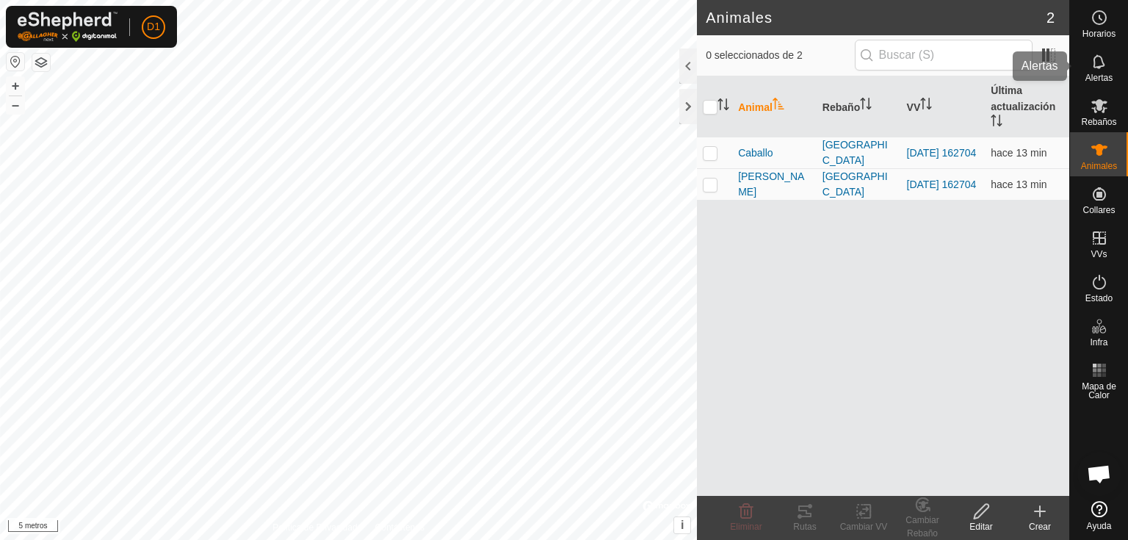
click at [1100, 71] on es-notification-svg-icon at bounding box center [1099, 62] width 26 height 24
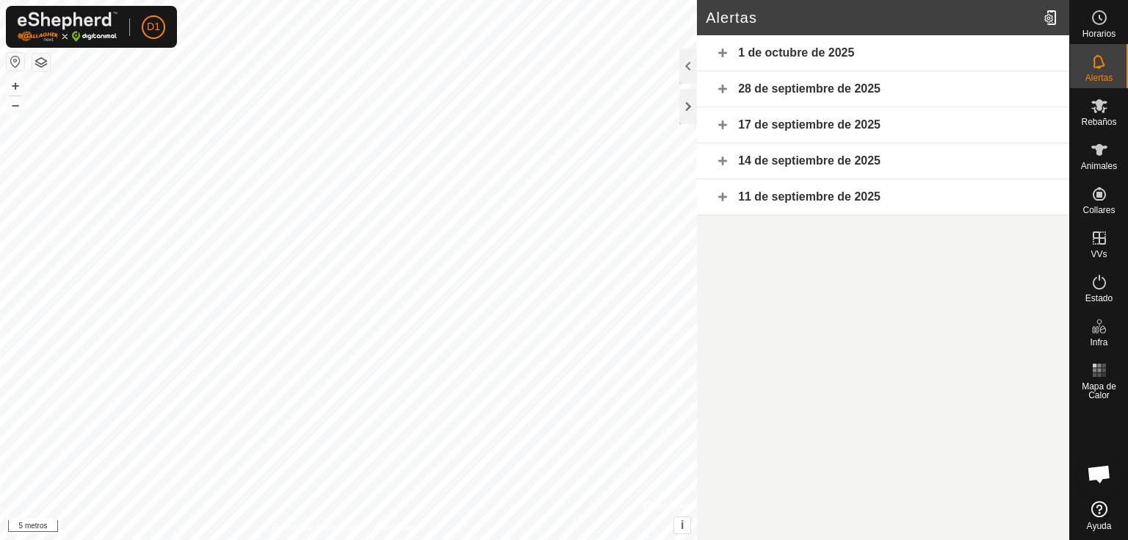
click at [773, 48] on font "1 de octubre de 2025" at bounding box center [796, 52] width 116 height 12
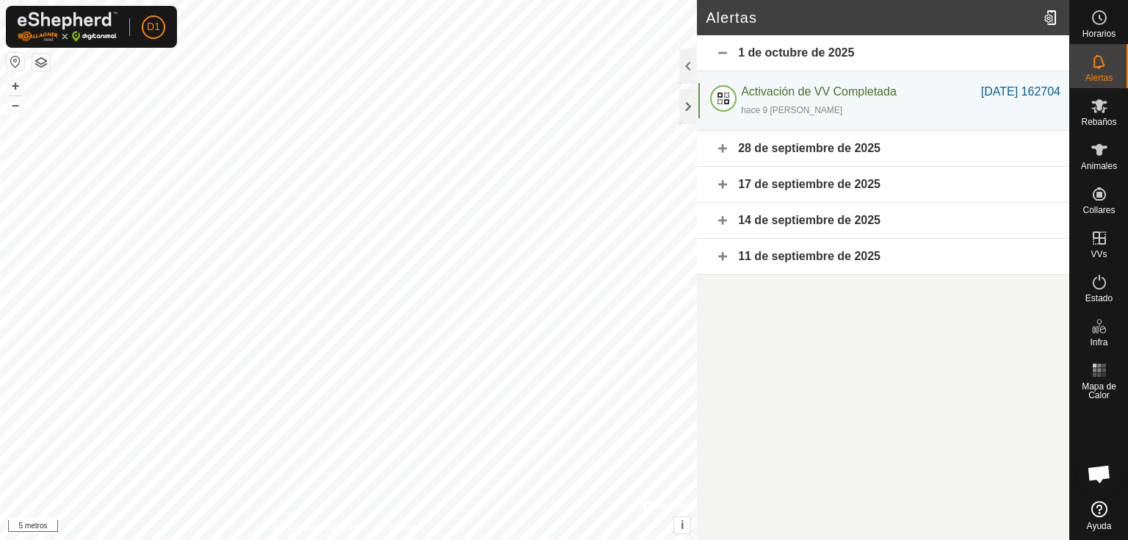
click at [787, 53] on font "1 de octubre de 2025" at bounding box center [796, 52] width 116 height 12
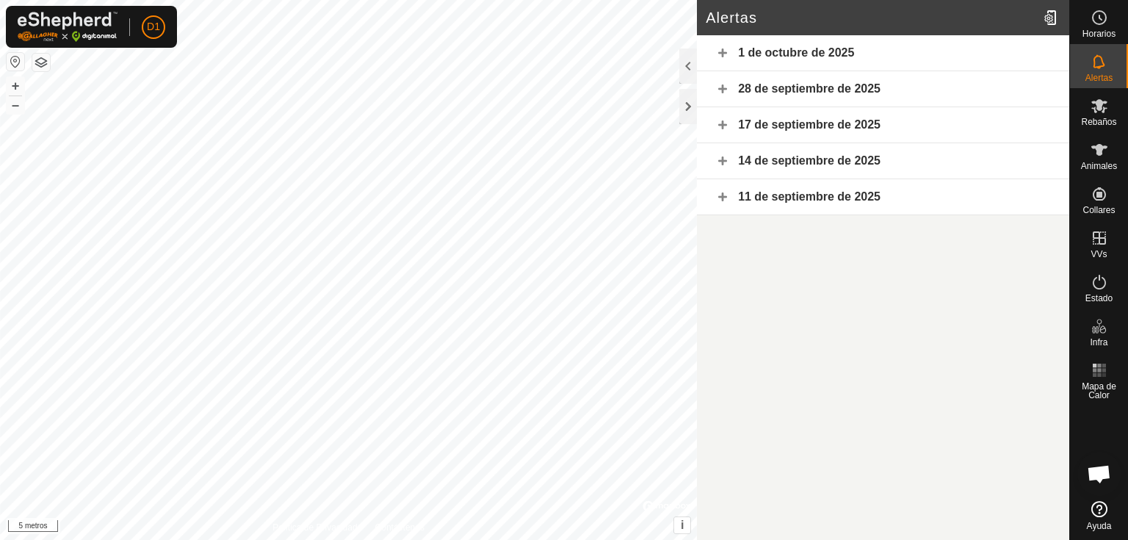
click at [779, 95] on div "28 de septiembre de 2025" at bounding box center [883, 89] width 372 height 36
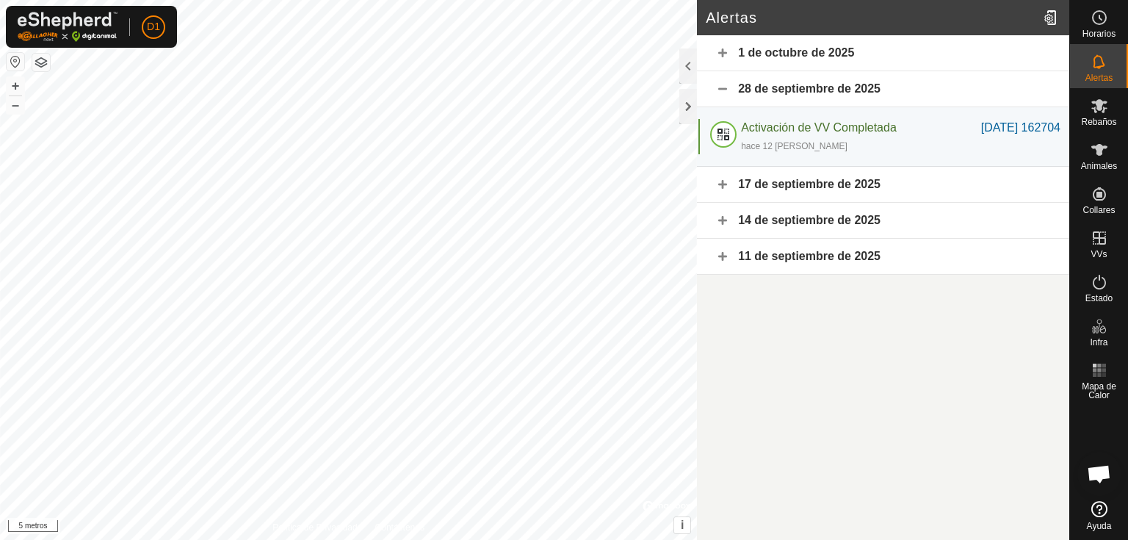
click at [782, 92] on font "28 de septiembre de 2025" at bounding box center [809, 88] width 143 height 12
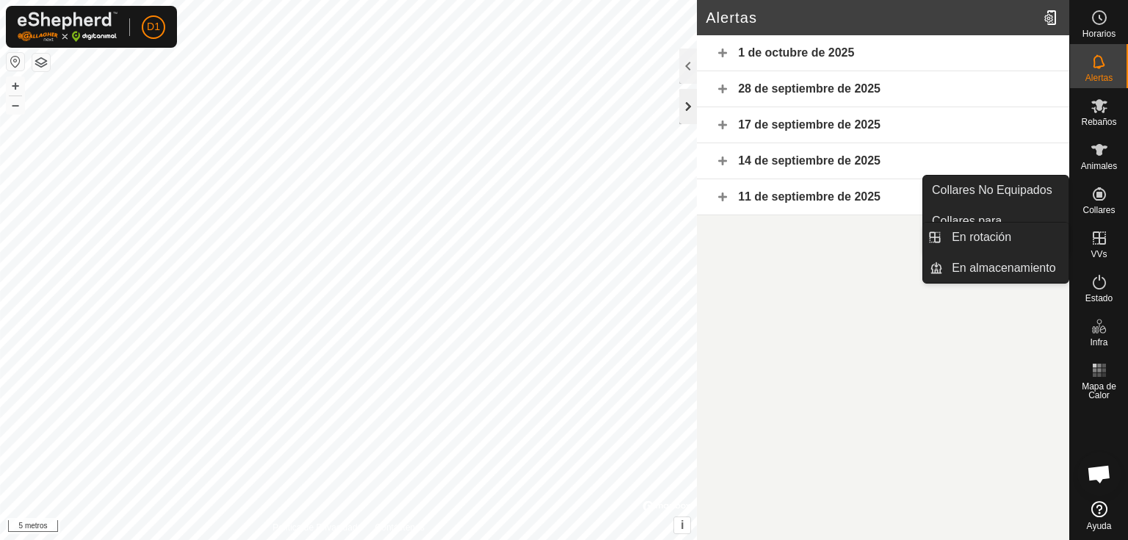
click at [685, 104] on div at bounding box center [688, 106] width 18 height 35
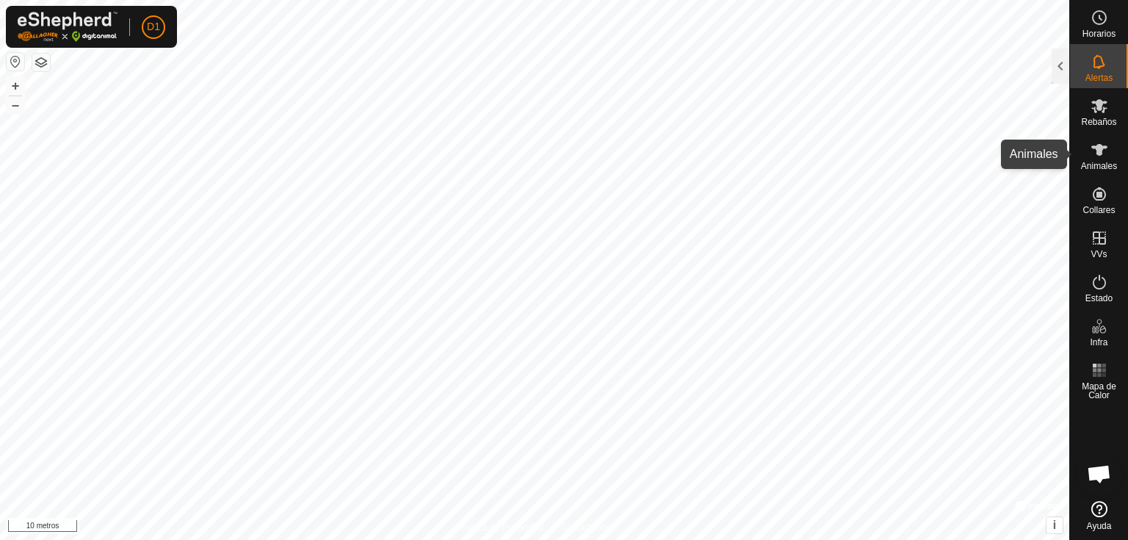
click at [1104, 154] on icon at bounding box center [1100, 150] width 18 height 18
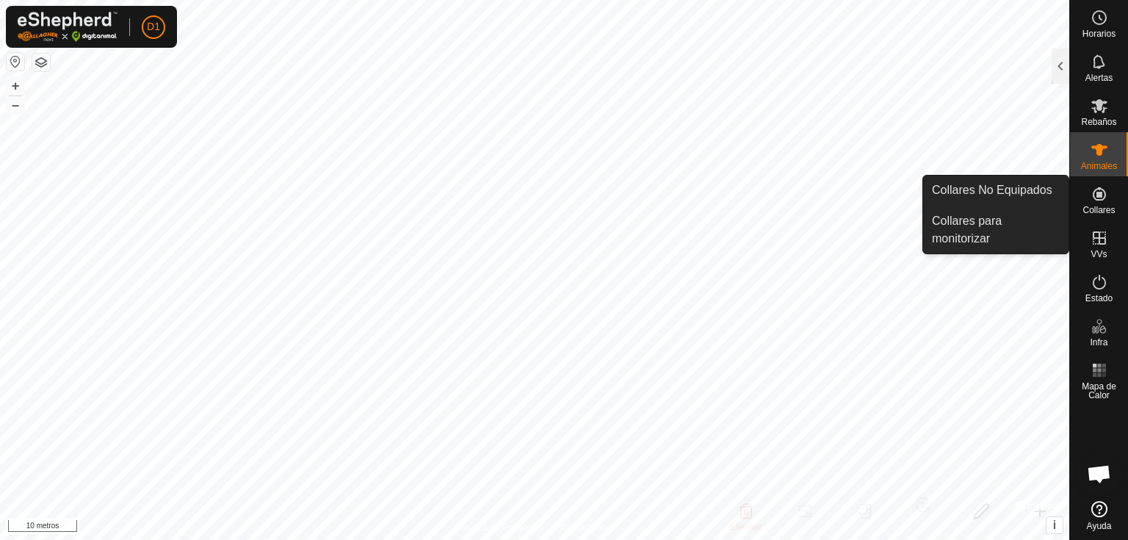
click at [1092, 197] on icon at bounding box center [1100, 194] width 18 height 18
click at [999, 193] on link "Collares No Equipados" at bounding box center [995, 190] width 145 height 29
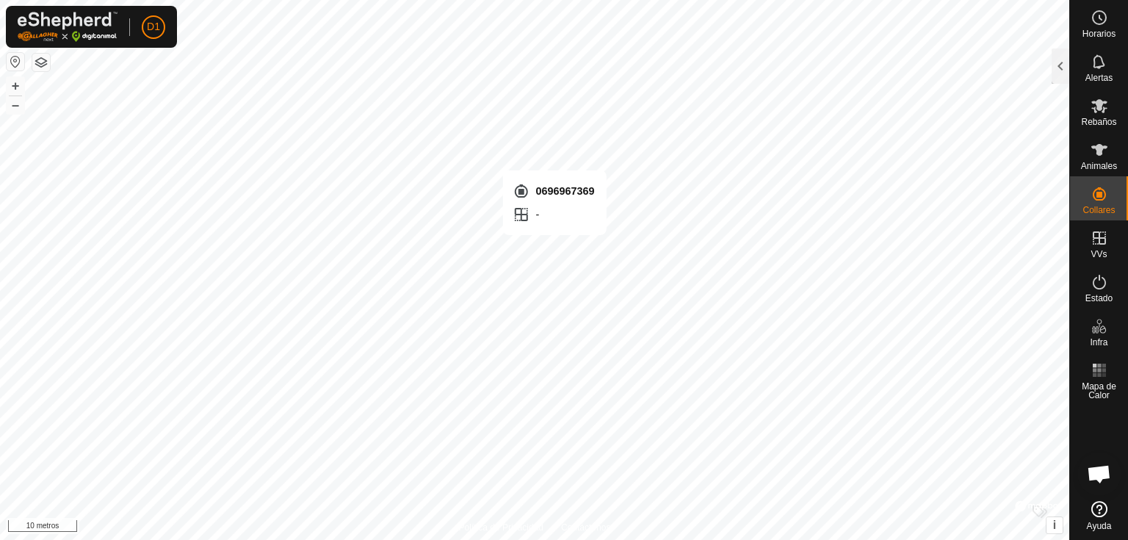
checkbox input "true"
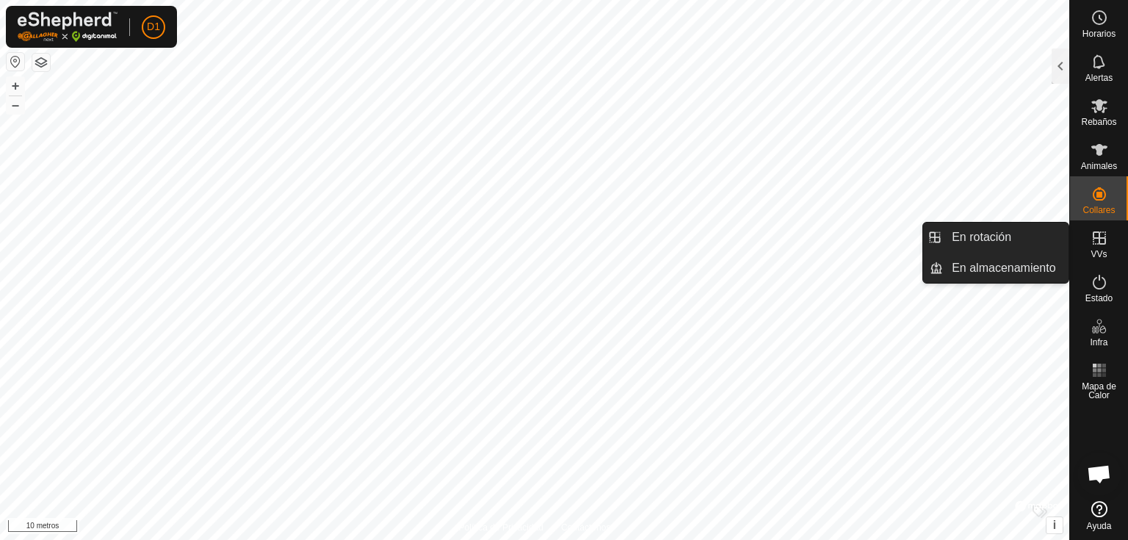
click at [1101, 238] on icon at bounding box center [1099, 237] width 13 height 13
click at [1091, 244] on icon at bounding box center [1100, 238] width 18 height 18
click at [983, 243] on link "En rotación" at bounding box center [1006, 237] width 126 height 29
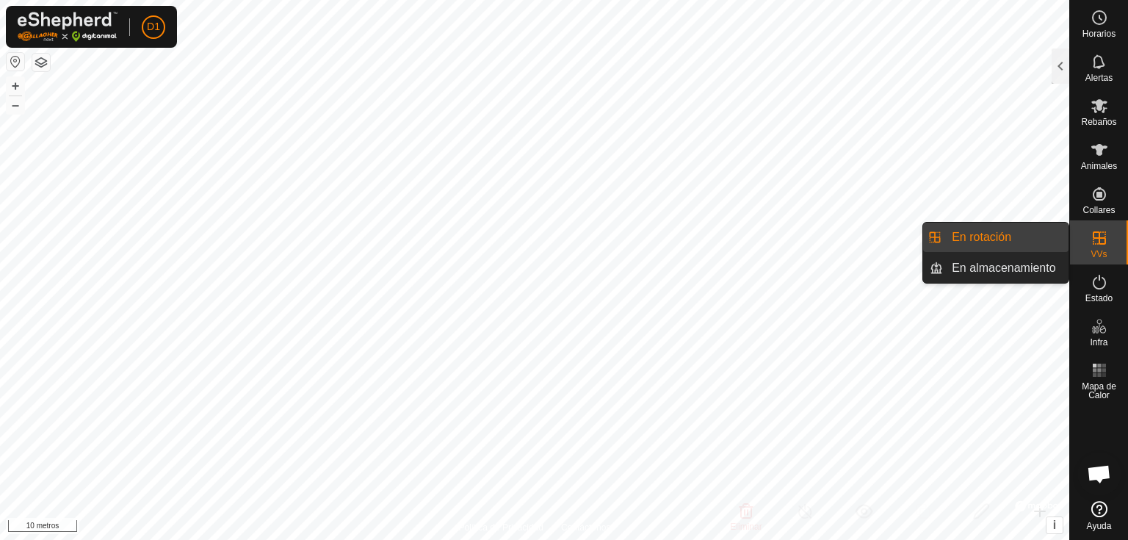
click at [1105, 238] on icon at bounding box center [1099, 237] width 13 height 13
click at [1017, 263] on link "En almacenamiento" at bounding box center [1006, 267] width 126 height 29
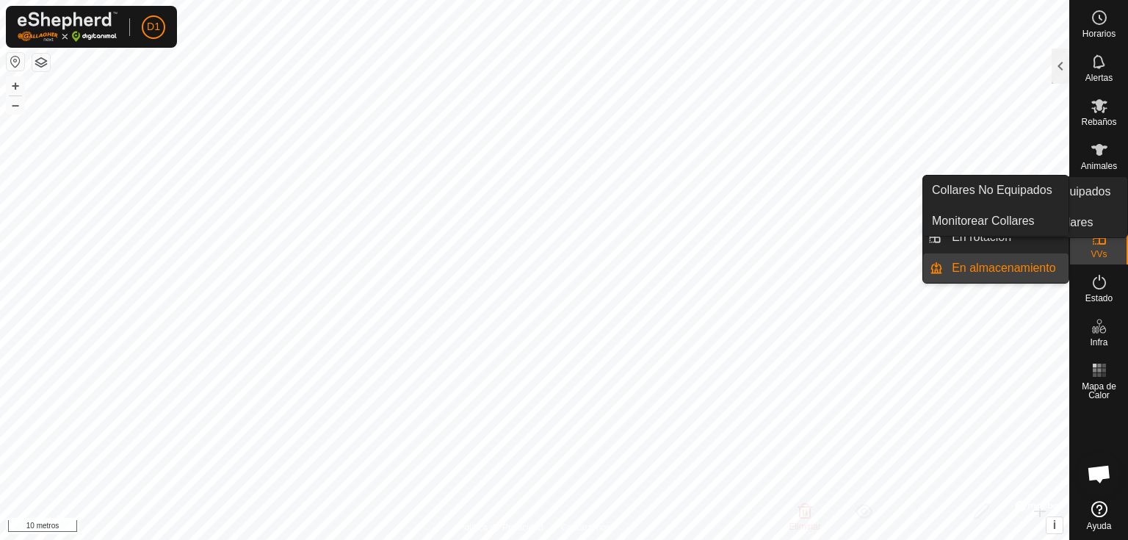
click at [1101, 190] on icon at bounding box center [1099, 193] width 13 height 13
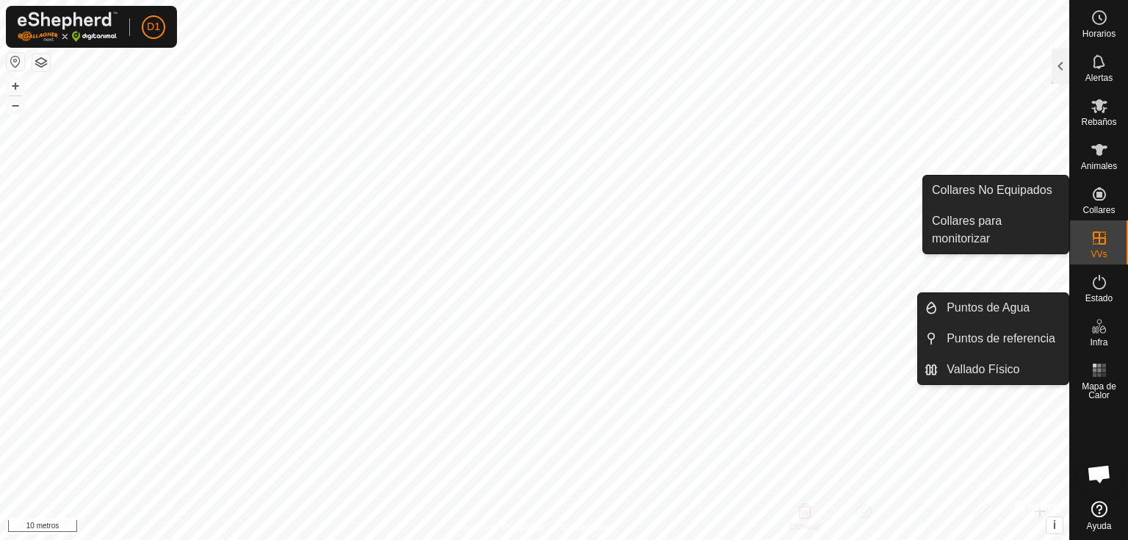
click at [1099, 204] on es-neckbands-svg-icon at bounding box center [1099, 194] width 26 height 24
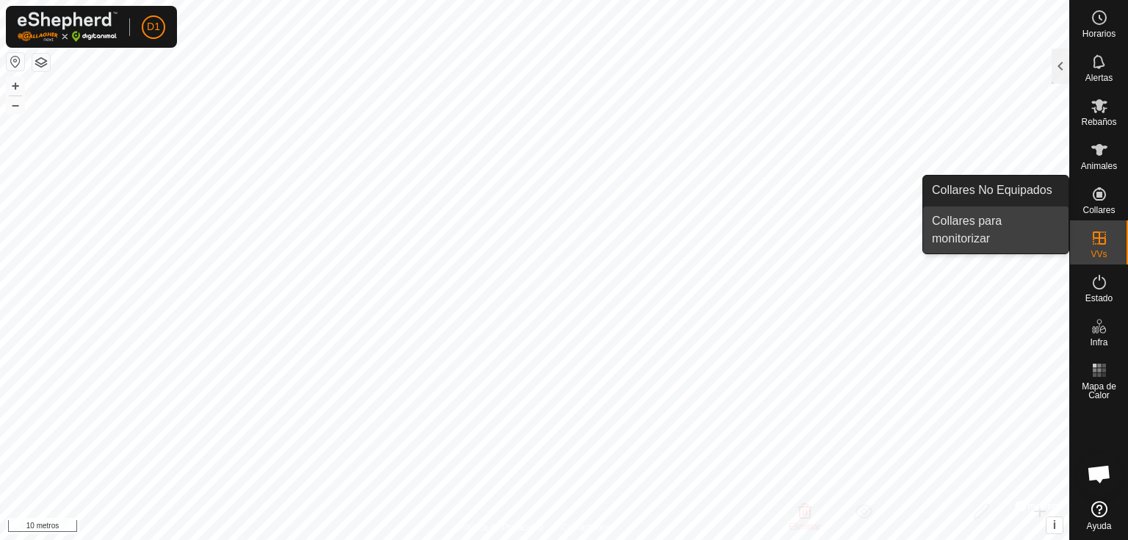
click at [973, 227] on link "Collares para monitorizar" at bounding box center [995, 229] width 145 height 47
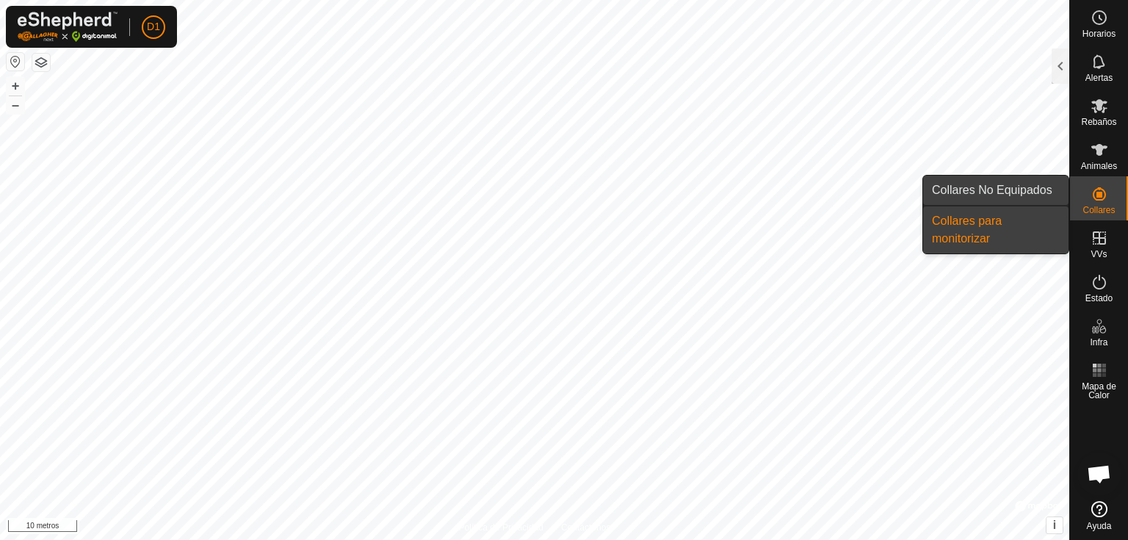
click at [1011, 194] on link "Collares No Equipados" at bounding box center [995, 190] width 145 height 29
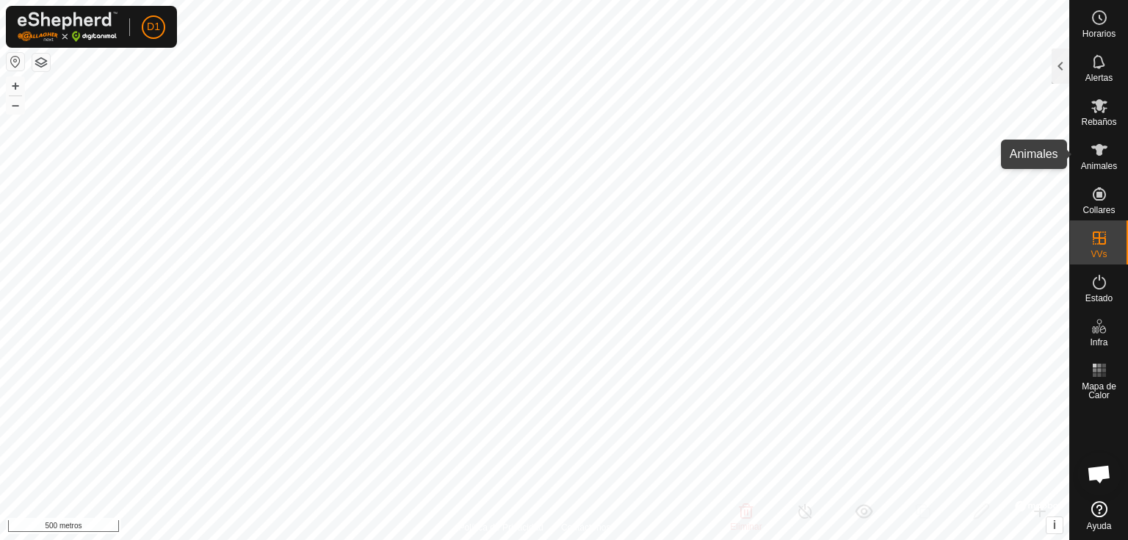
click at [1099, 145] on icon at bounding box center [1100, 150] width 16 height 12
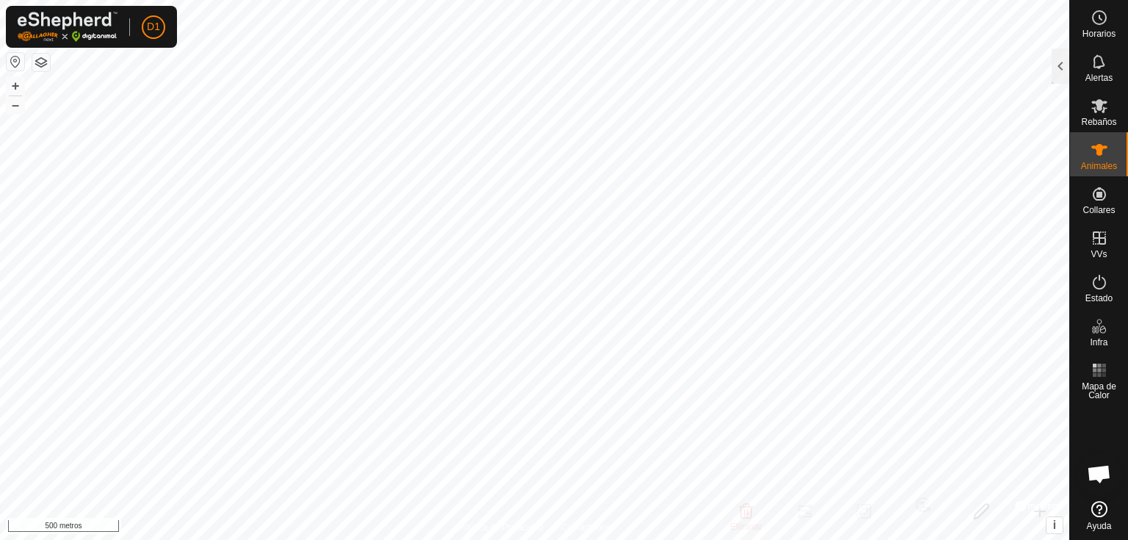
click at [1102, 150] on icon at bounding box center [1100, 150] width 16 height 12
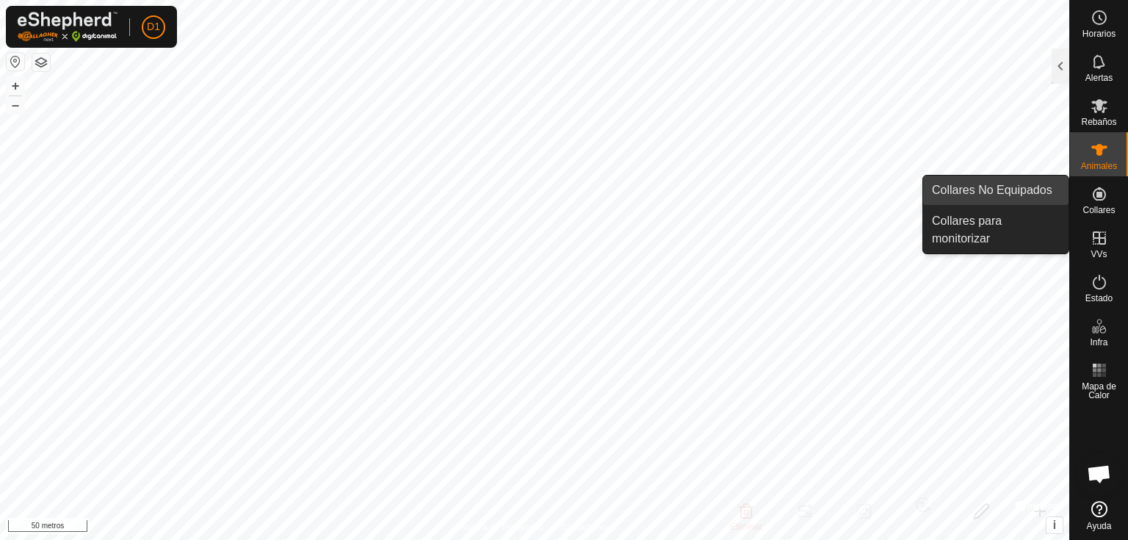
click at [1002, 187] on link "Collares No Equipados" at bounding box center [995, 190] width 145 height 29
click at [987, 188] on link "Collares No Equipados" at bounding box center [995, 190] width 145 height 29
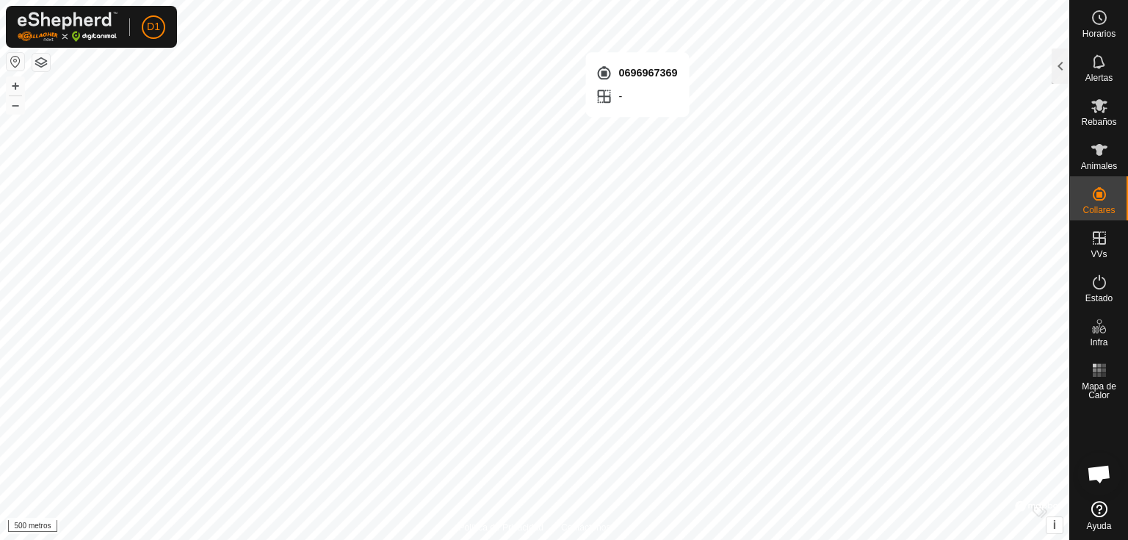
checkbox input "true"
click at [1104, 274] on icon at bounding box center [1100, 282] width 18 height 18
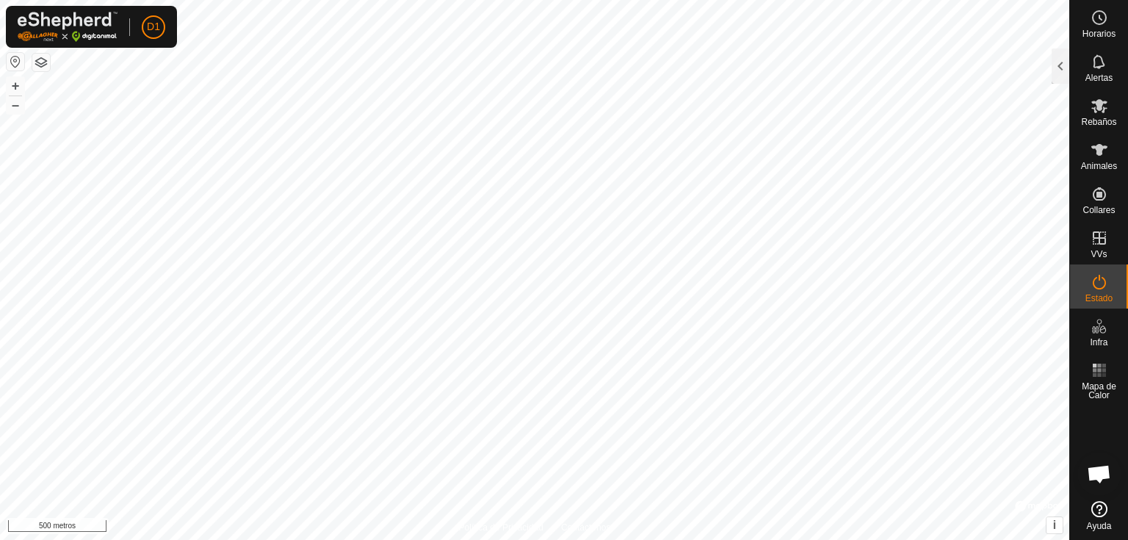
click at [1104, 274] on icon at bounding box center [1100, 282] width 18 height 18
click at [1104, 113] on icon at bounding box center [1100, 106] width 18 height 18
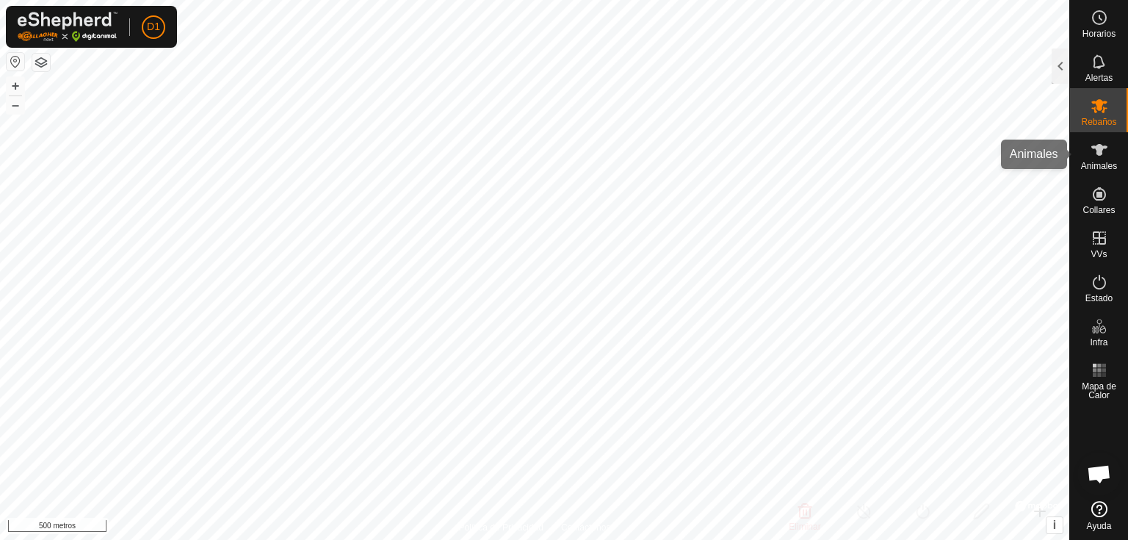
click at [1101, 156] on icon at bounding box center [1100, 150] width 18 height 18
click at [1104, 151] on icon at bounding box center [1100, 150] width 18 height 18
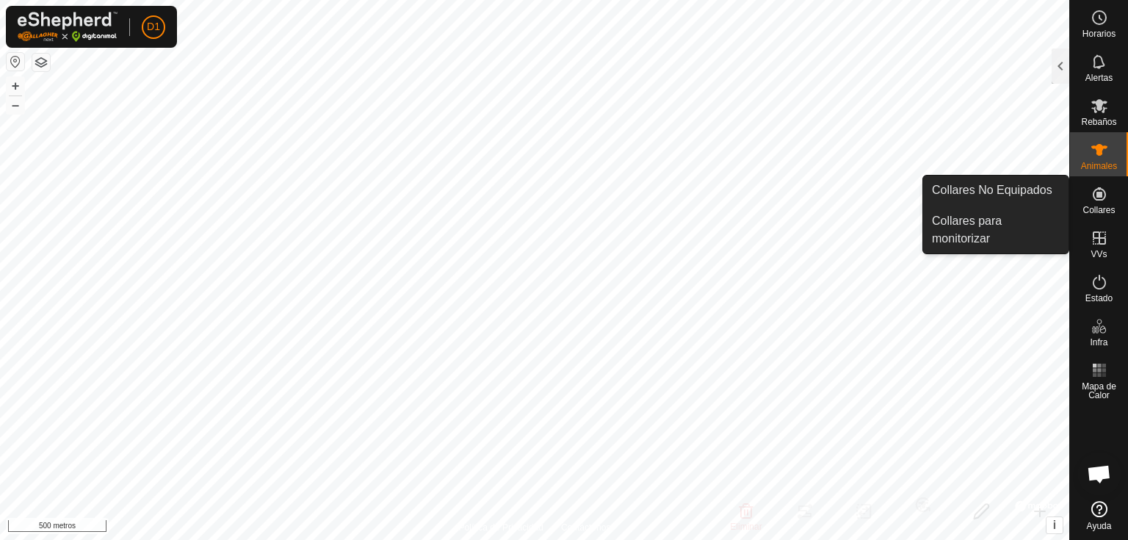
click at [1097, 199] on icon at bounding box center [1099, 193] width 13 height 13
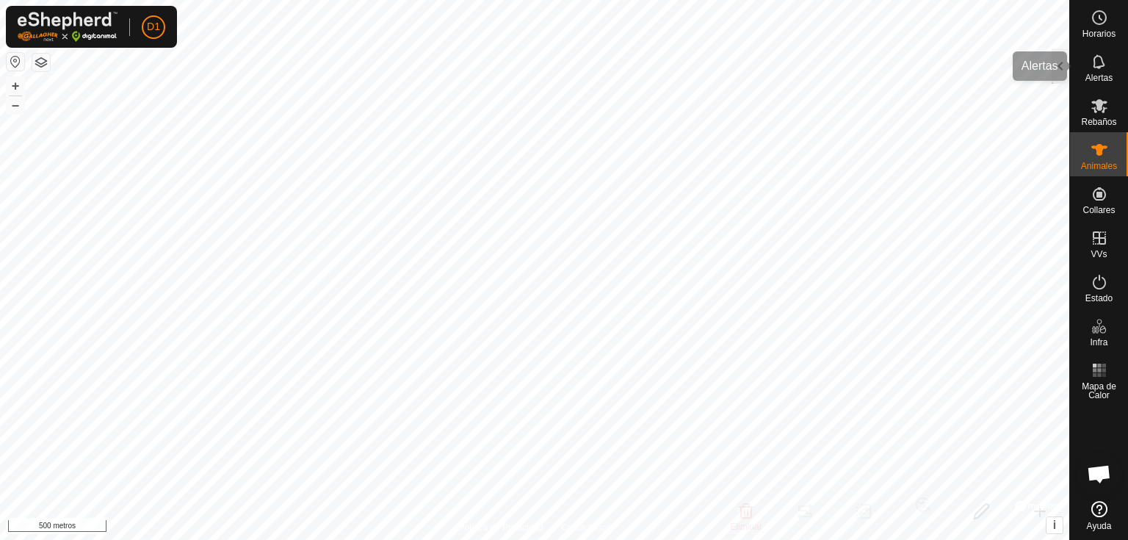
click at [1072, 61] on div "Alertas" at bounding box center [1099, 66] width 58 height 44
click at [1061, 66] on div at bounding box center [1061, 65] width 18 height 35
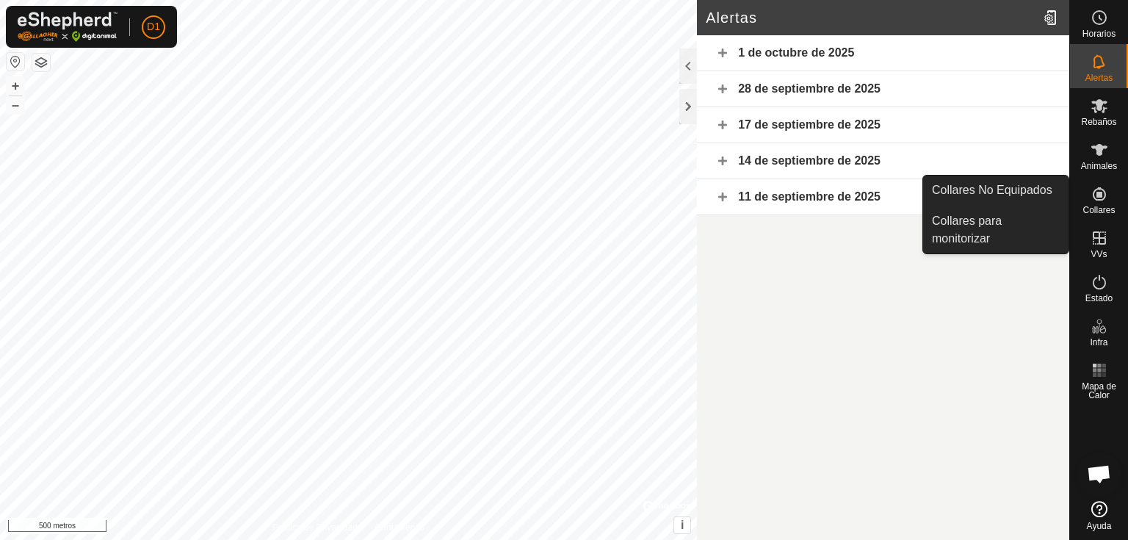
click at [1094, 207] on font "Collares" at bounding box center [1099, 210] width 32 height 10
click at [1100, 198] on icon at bounding box center [1100, 194] width 18 height 18
click at [1102, 194] on icon at bounding box center [1099, 193] width 13 height 13
click at [1011, 194] on link "Collares No Equipados" at bounding box center [995, 190] width 145 height 29
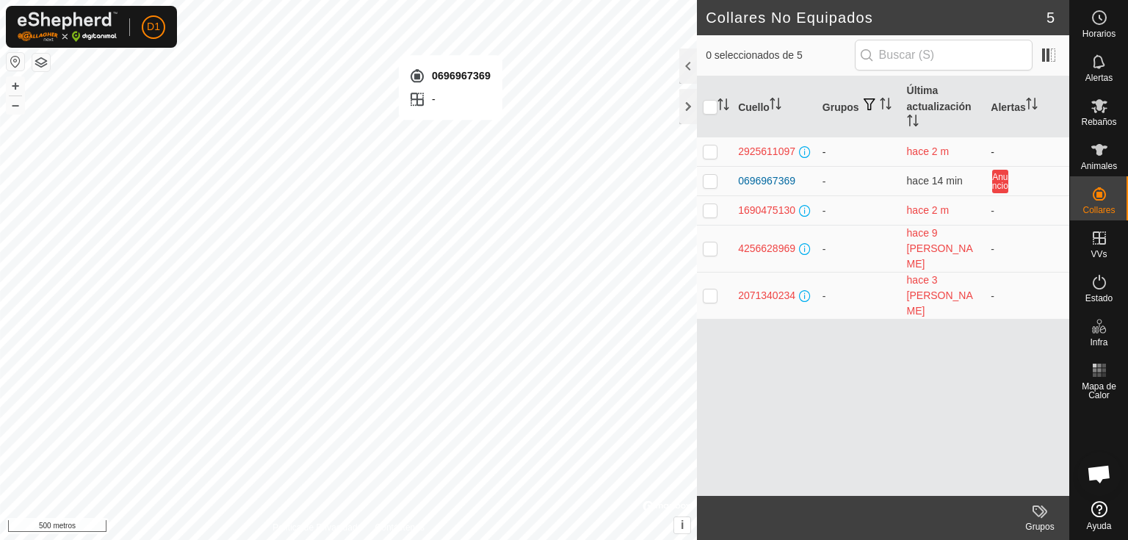
checkbox input "true"
click at [779, 179] on font "0696967369" at bounding box center [766, 181] width 57 height 12
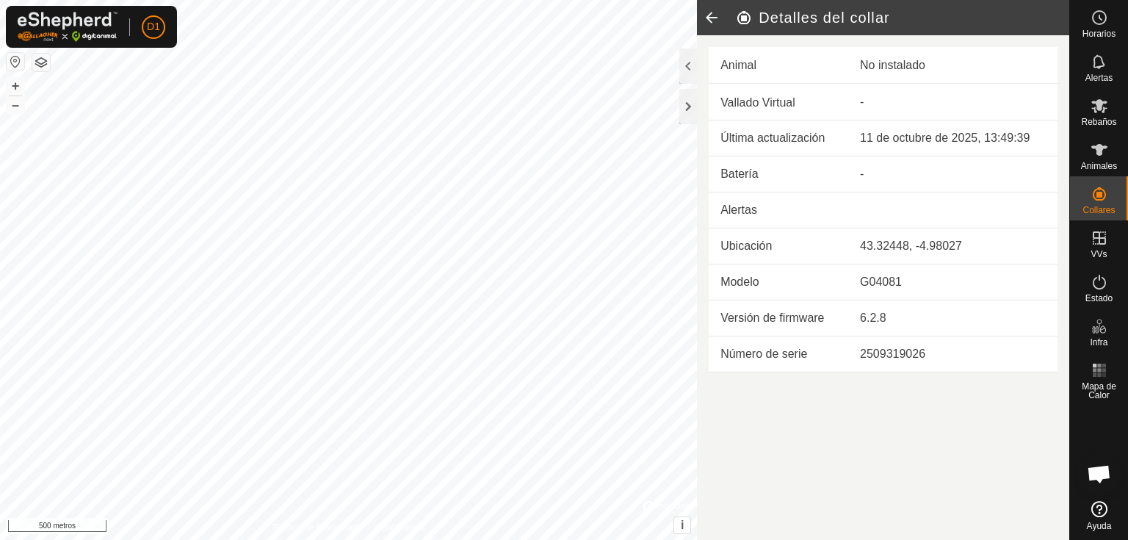
click at [735, 18] on h2 "Detalles del collar" at bounding box center [902, 18] width 334 height 18
click at [1102, 291] on es-activation-svg-icon at bounding box center [1099, 282] width 26 height 24
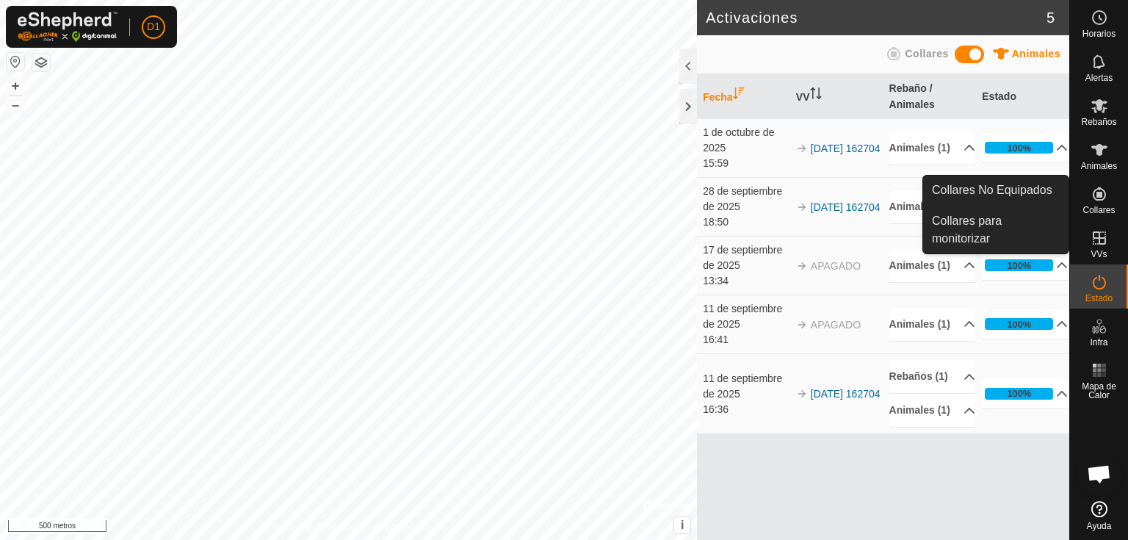
click at [1101, 199] on icon at bounding box center [1099, 193] width 13 height 13
click at [976, 191] on link "Collares No Equipados" at bounding box center [995, 190] width 145 height 29
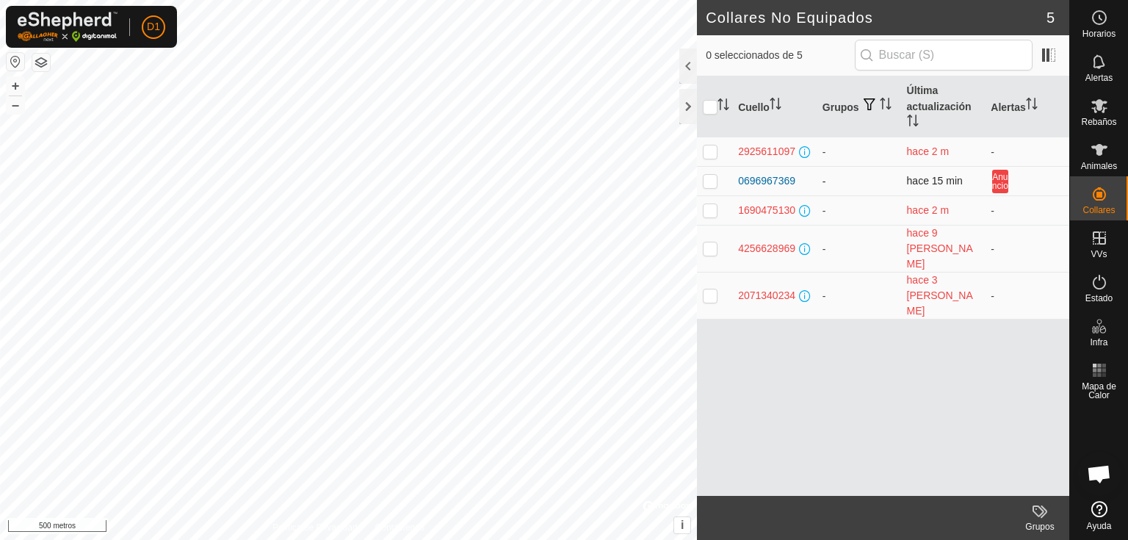
click at [710, 179] on p-checkbox at bounding box center [710, 181] width 15 height 12
checkbox input "true"
click at [845, 108] on font "Grupos" at bounding box center [841, 107] width 37 height 12
click at [748, 107] on font "Cuello" at bounding box center [754, 107] width 32 height 12
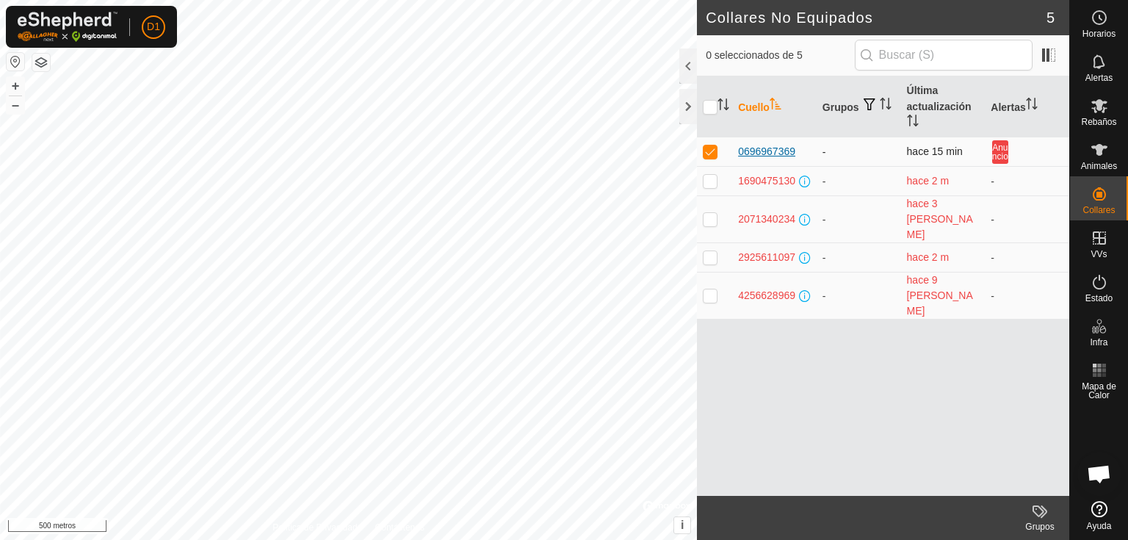
click at [762, 150] on font "0696967369" at bounding box center [766, 151] width 57 height 12
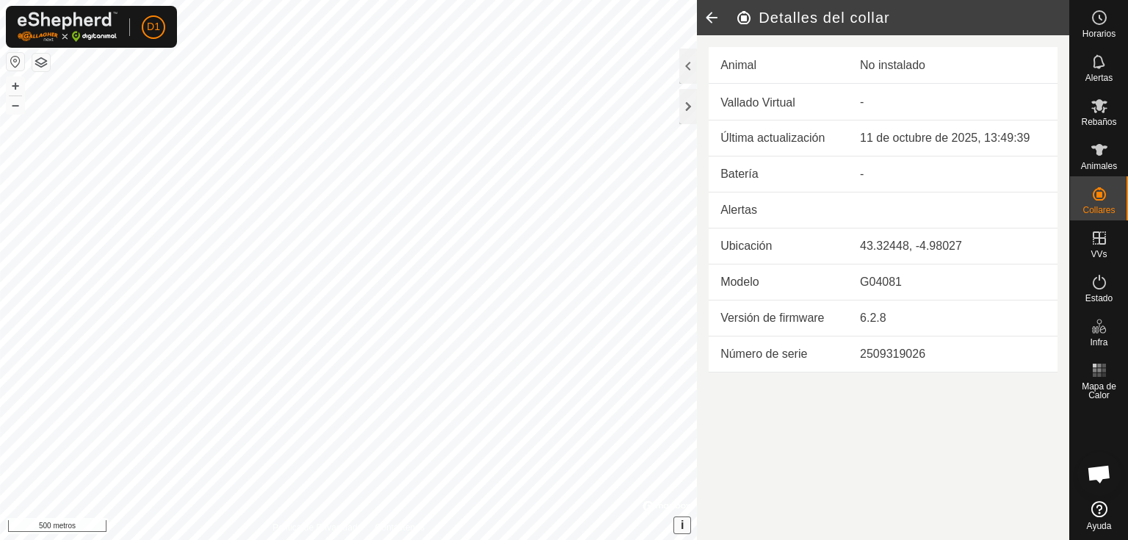
click at [679, 527] on button "i" at bounding box center [682, 525] width 16 height 16
click at [679, 527] on button "›" at bounding box center [682, 525] width 16 height 16
click at [797, 336] on td "Número de serie" at bounding box center [779, 354] width 140 height 36
